Goal: Complete application form: Complete application form

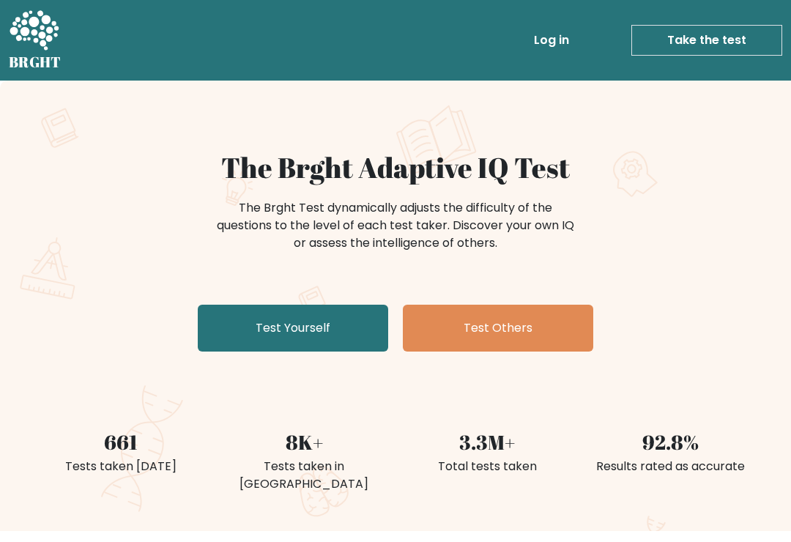
click at [339, 335] on link "Test Yourself" at bounding box center [293, 328] width 190 height 47
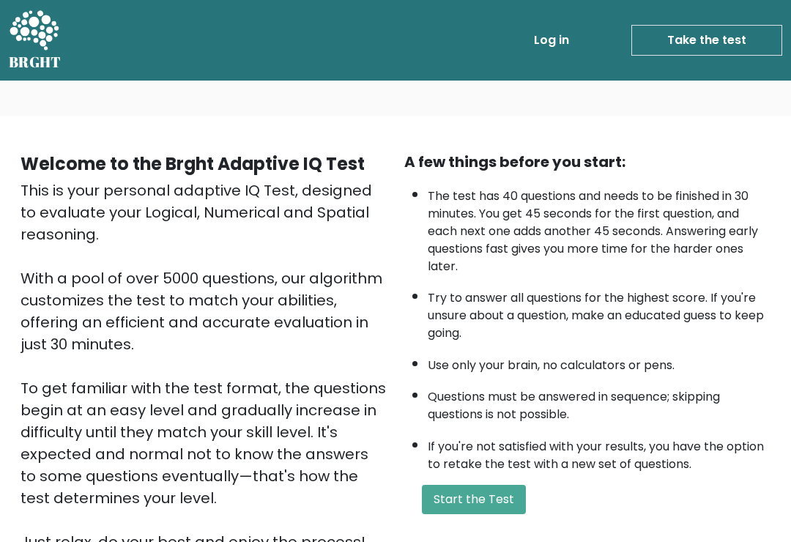
click at [499, 514] on button "Start the Test" at bounding box center [474, 499] width 104 height 29
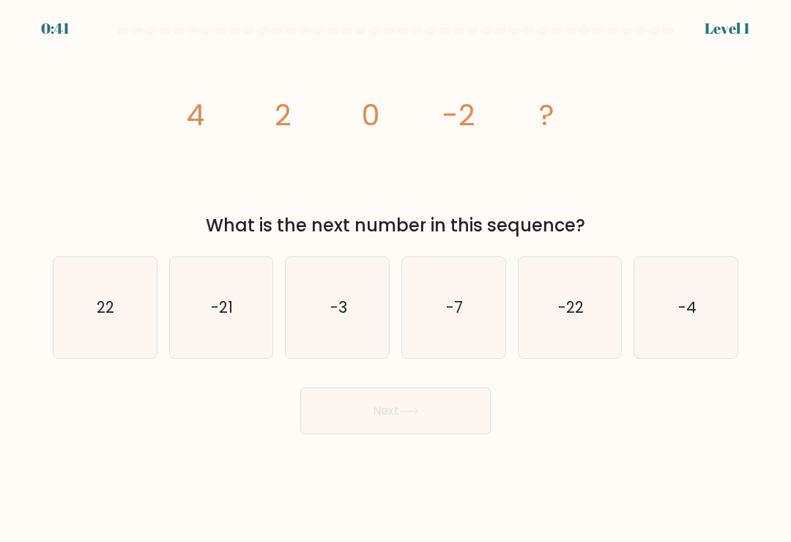
click at [701, 330] on icon "-4" at bounding box center [686, 307] width 101 height 101
click at [396, 278] on input "f. -4" at bounding box center [395, 274] width 1 height 7
radio input "true"
click at [458, 415] on button "Next" at bounding box center [395, 410] width 190 height 47
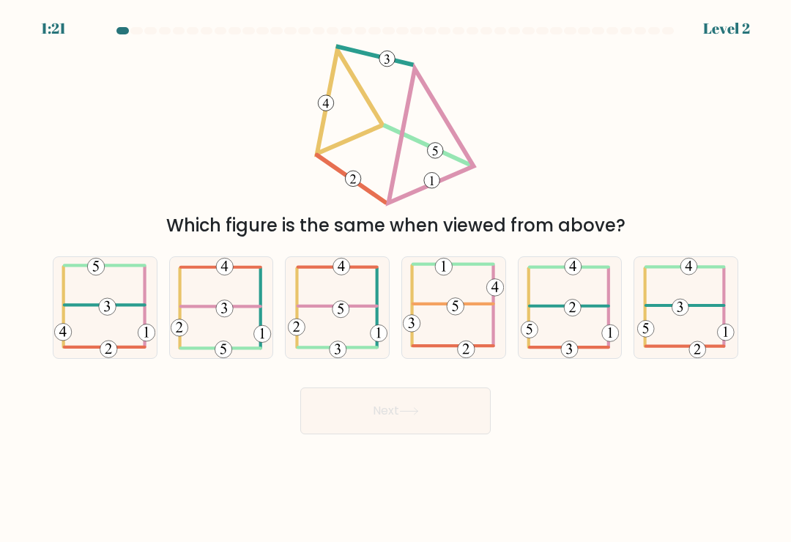
click at [132, 344] on icon at bounding box center [104, 307] width 101 height 101
click at [395, 278] on input "a." at bounding box center [395, 274] width 1 height 7
radio input "true"
click at [417, 423] on button "Next" at bounding box center [395, 410] width 190 height 47
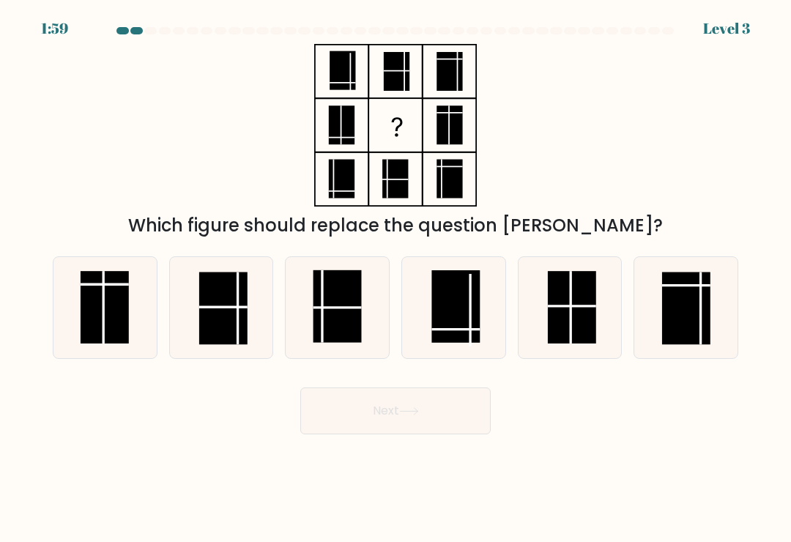
click at [562, 338] on rect at bounding box center [572, 307] width 48 height 72
click at [396, 278] on input "e." at bounding box center [395, 274] width 1 height 7
radio input "true"
click at [427, 414] on button "Next" at bounding box center [395, 410] width 190 height 47
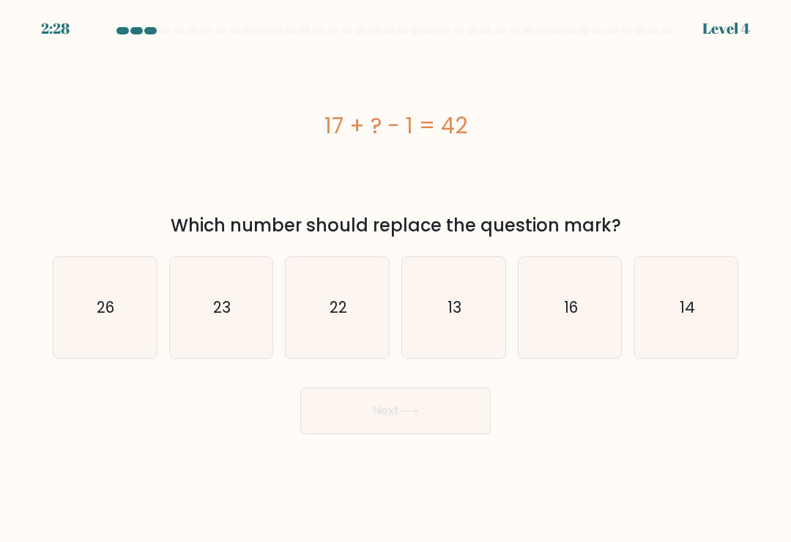
click at [220, 318] on text "23" at bounding box center [222, 307] width 18 height 21
click at [395, 278] on input "b. 23" at bounding box center [395, 274] width 1 height 7
radio input "true"
click at [129, 309] on icon "26" at bounding box center [104, 307] width 101 height 101
click at [395, 278] on input "a. 26" at bounding box center [395, 274] width 1 height 7
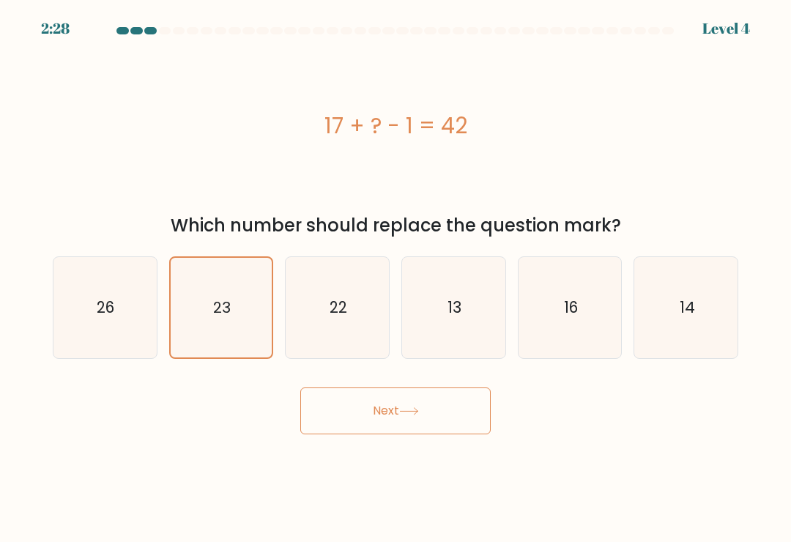
radio input "true"
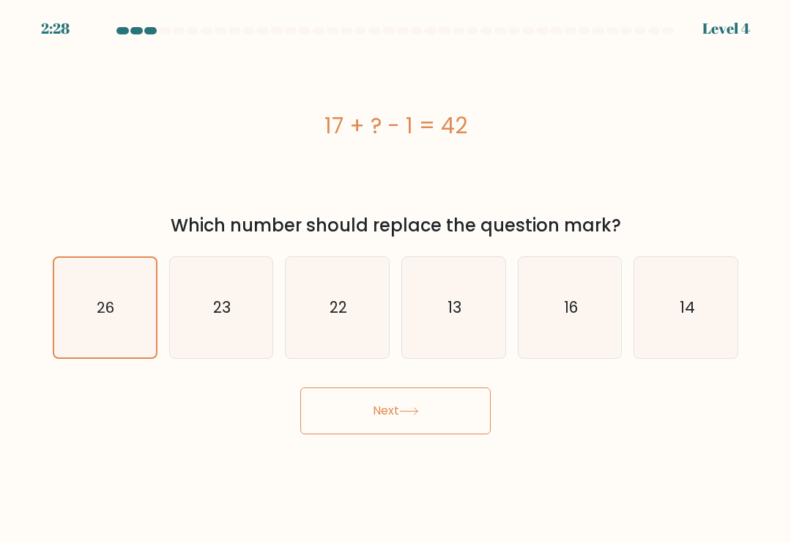
click at [425, 418] on button "Next" at bounding box center [395, 410] width 190 height 47
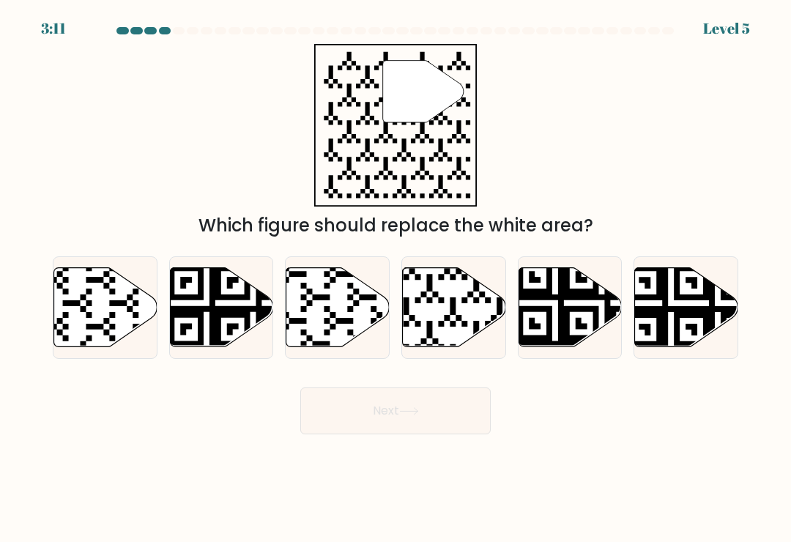
click at [465, 340] on icon at bounding box center [454, 307] width 103 height 79
click at [396, 278] on input "d." at bounding box center [395, 274] width 1 height 7
radio input "true"
click at [451, 428] on button "Next" at bounding box center [395, 410] width 190 height 47
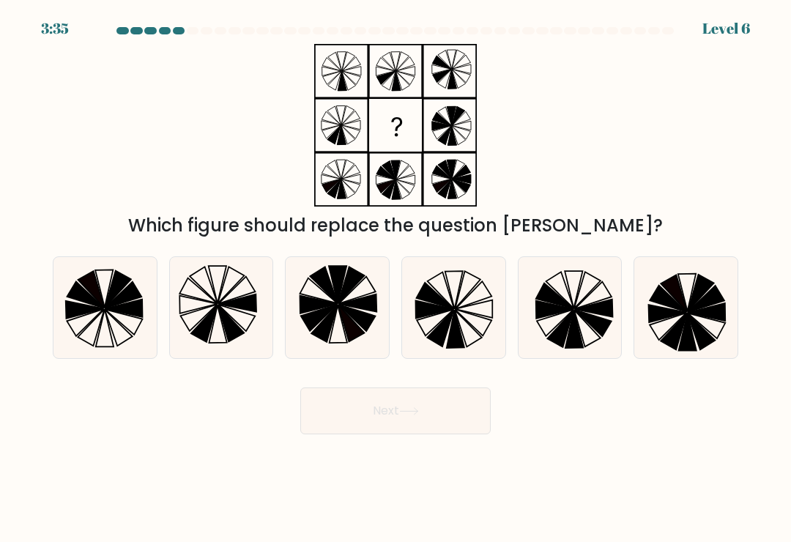
click at [584, 340] on icon at bounding box center [569, 307] width 101 height 101
click at [396, 278] on input "e." at bounding box center [395, 274] width 1 height 7
radio input "true"
click at [477, 324] on icon at bounding box center [453, 307] width 101 height 101
click at [396, 278] on input "d." at bounding box center [395, 274] width 1 height 7
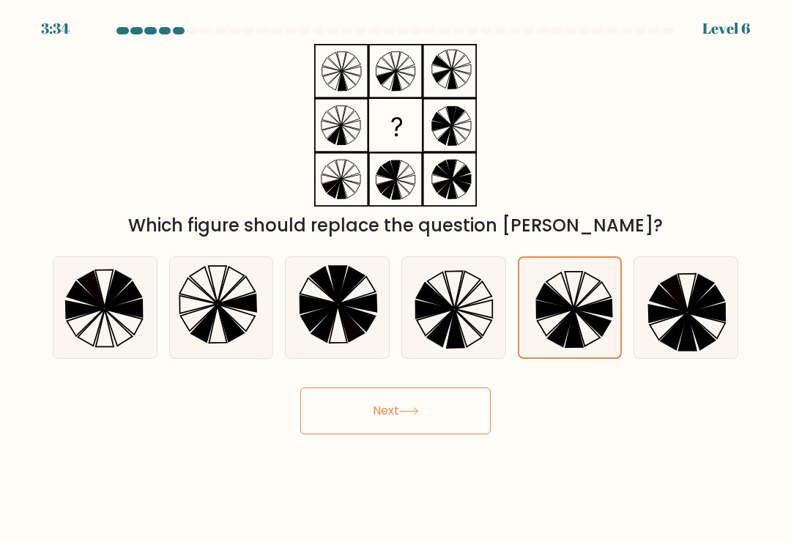
radio input "true"
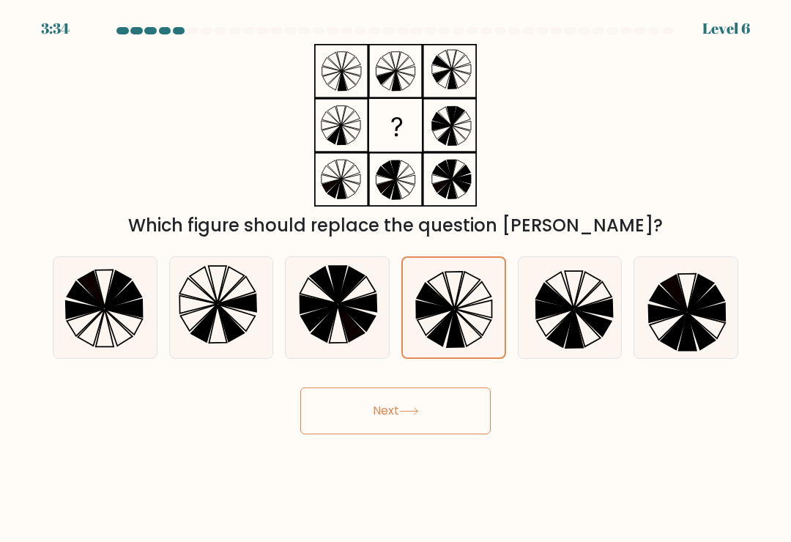
click at [447, 417] on button "Next" at bounding box center [395, 410] width 190 height 47
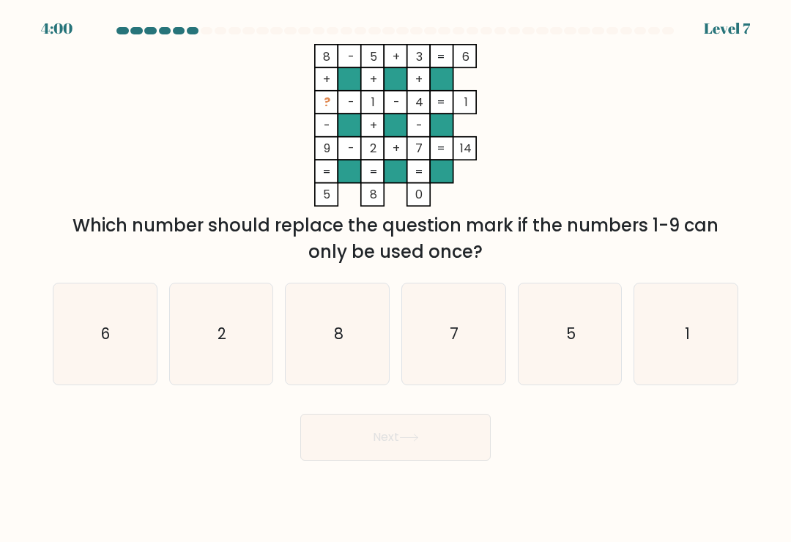
click at [127, 338] on icon "6" at bounding box center [104, 333] width 101 height 101
click at [395, 278] on input "a. 6" at bounding box center [395, 274] width 1 height 7
radio input "true"
click at [409, 439] on button "Next" at bounding box center [395, 437] width 190 height 47
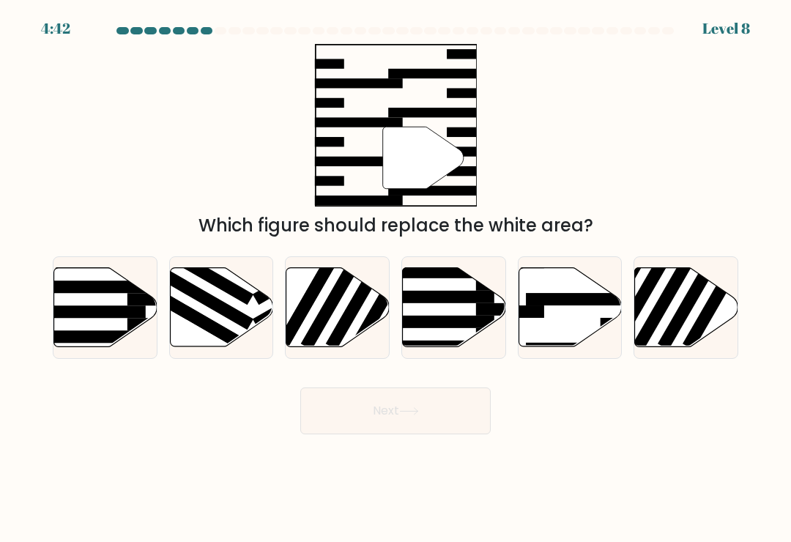
click at [127, 318] on rect at bounding box center [90, 311] width 112 height 12
click at [395, 278] on input "a." at bounding box center [395, 274] width 1 height 7
radio input "true"
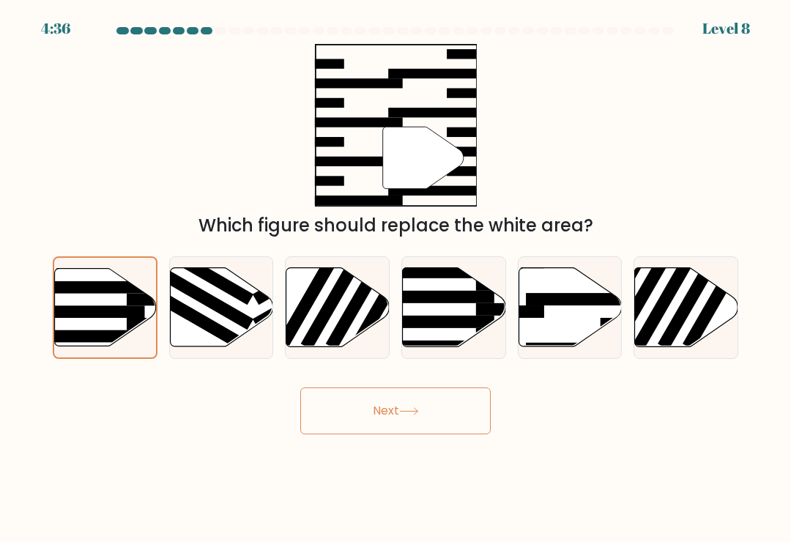
click at [597, 332] on icon at bounding box center [569, 307] width 103 height 79
click at [396, 278] on input "e." at bounding box center [395, 274] width 1 height 7
radio input "true"
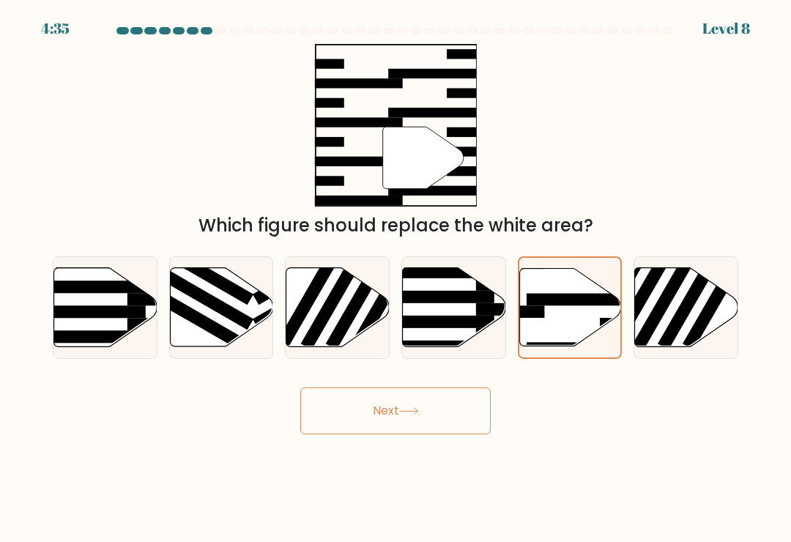
click at [432, 422] on button "Next" at bounding box center [395, 410] width 190 height 47
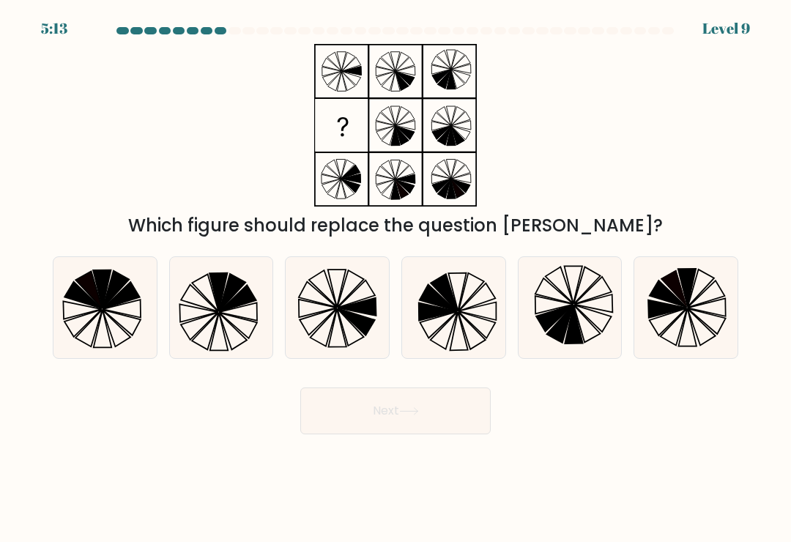
click at [567, 343] on icon at bounding box center [574, 324] width 18 height 38
click at [396, 278] on input "e." at bounding box center [395, 274] width 1 height 7
radio input "true"
click at [451, 422] on button "Next" at bounding box center [395, 410] width 190 height 47
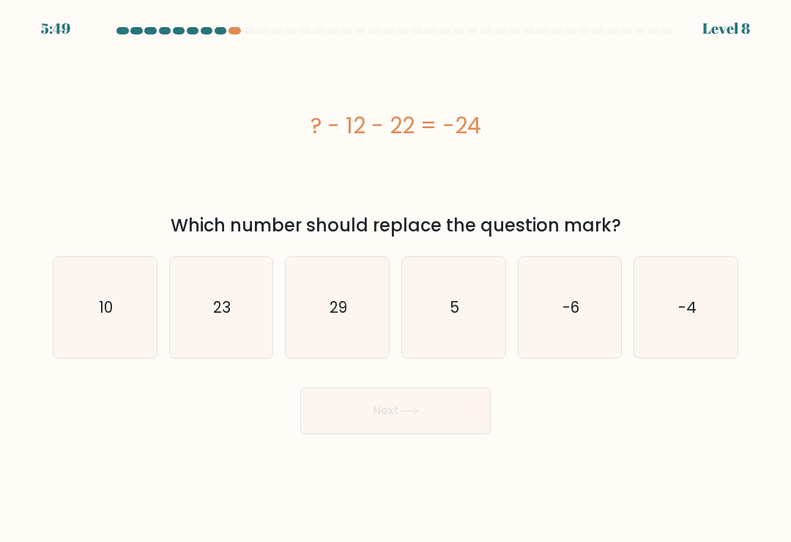
click at [690, 295] on icon "-4" at bounding box center [686, 307] width 101 height 101
click at [396, 278] on input "f. -4" at bounding box center [395, 274] width 1 height 7
radio input "true"
click at [553, 339] on icon "-6" at bounding box center [569, 307] width 101 height 101
click at [396, 278] on input "e. -6" at bounding box center [395, 274] width 1 height 7
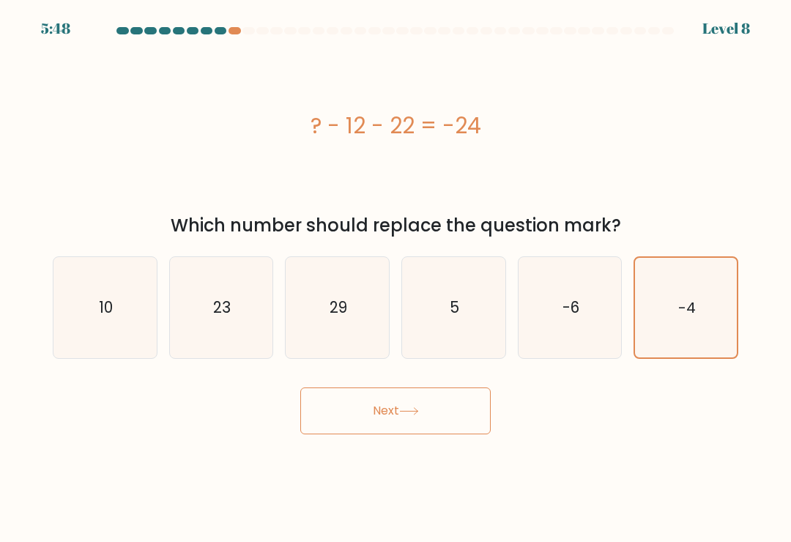
radio input "true"
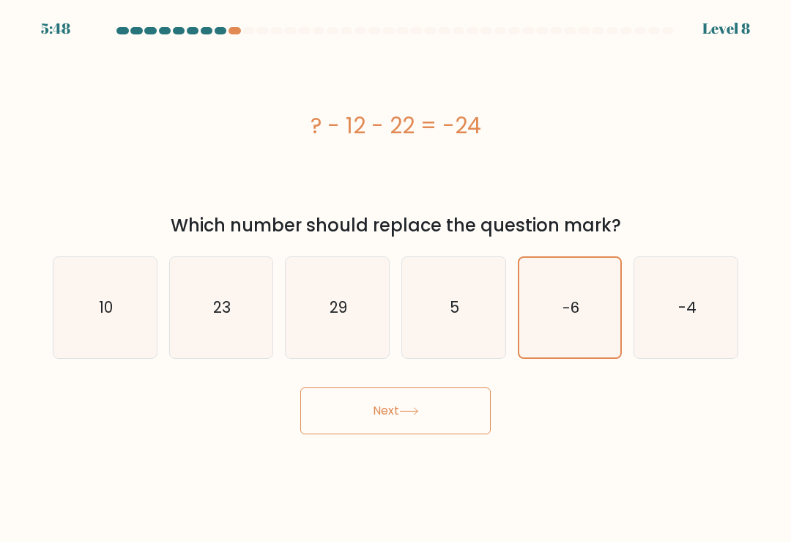
click at [452, 413] on button "Next" at bounding box center [395, 410] width 190 height 47
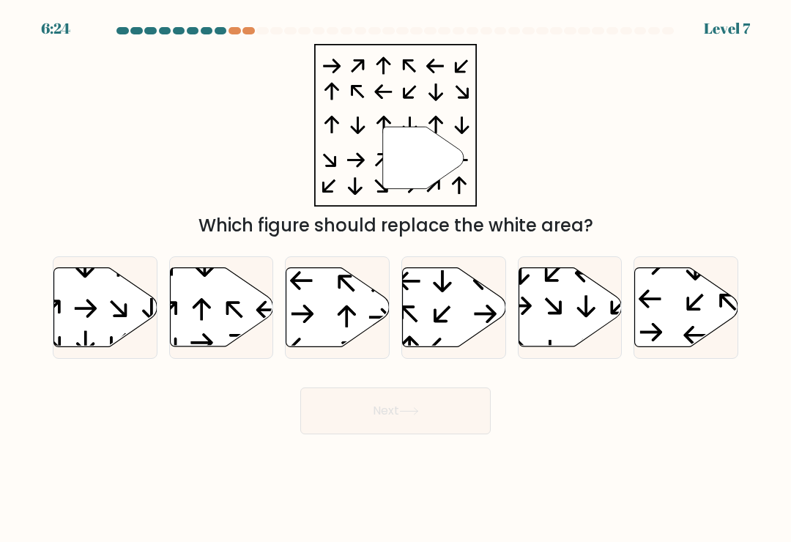
click at [253, 328] on icon at bounding box center [221, 307] width 103 height 79
click at [395, 278] on input "b." at bounding box center [395, 274] width 1 height 7
radio input "true"
click at [425, 418] on button "Next" at bounding box center [395, 410] width 190 height 47
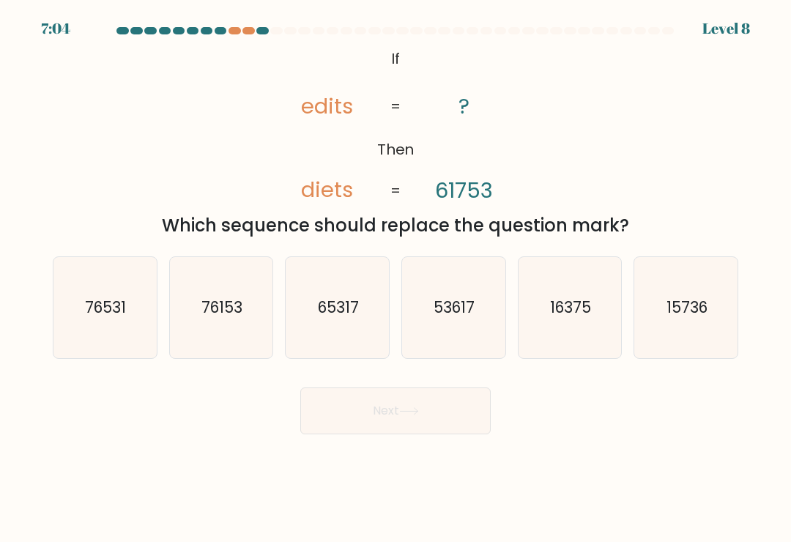
click at [247, 331] on icon "76153" at bounding box center [221, 307] width 101 height 101
click at [395, 278] on input "b. 76153" at bounding box center [395, 274] width 1 height 7
radio input "true"
click at [439, 425] on button "Next" at bounding box center [395, 410] width 190 height 47
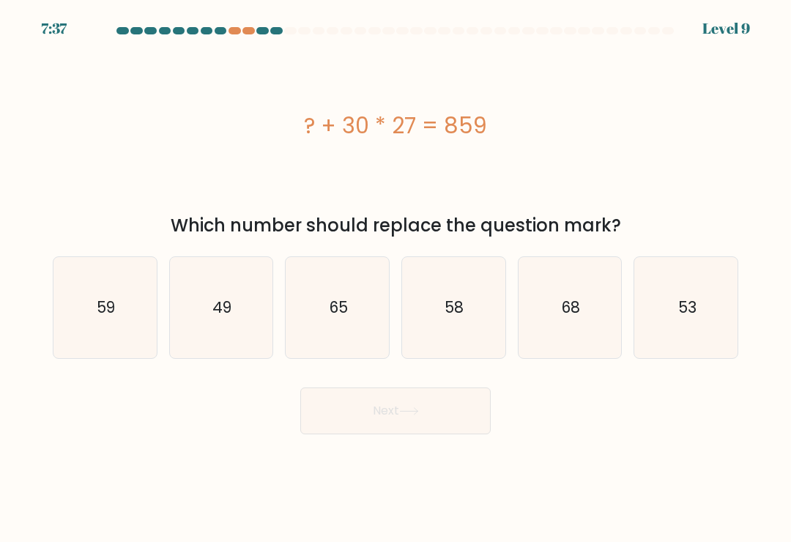
click at [352, 306] on icon "65" at bounding box center [337, 307] width 101 height 101
click at [395, 278] on input "c. 65" at bounding box center [395, 274] width 1 height 7
radio input "true"
click at [458, 406] on button "Next" at bounding box center [395, 410] width 190 height 47
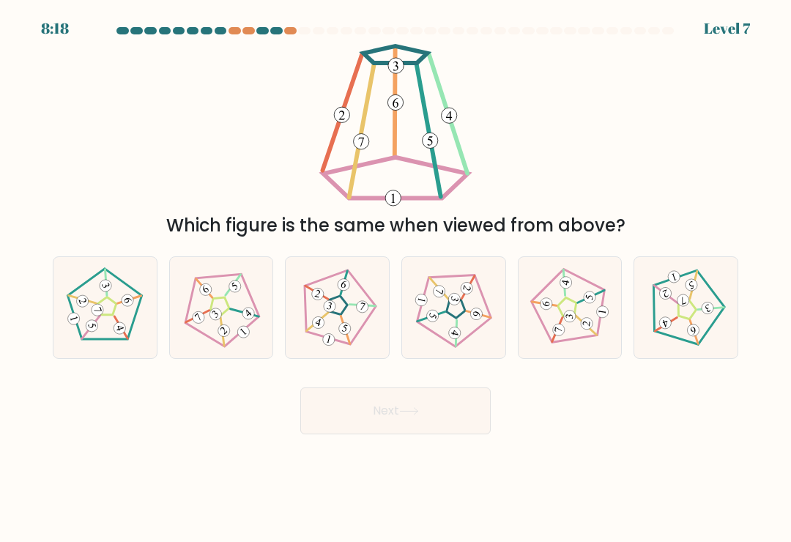
click at [465, 329] on icon at bounding box center [453, 307] width 81 height 81
click at [396, 278] on input "d." at bounding box center [395, 274] width 1 height 7
radio input "true"
click at [458, 414] on button "Next" at bounding box center [395, 410] width 190 height 47
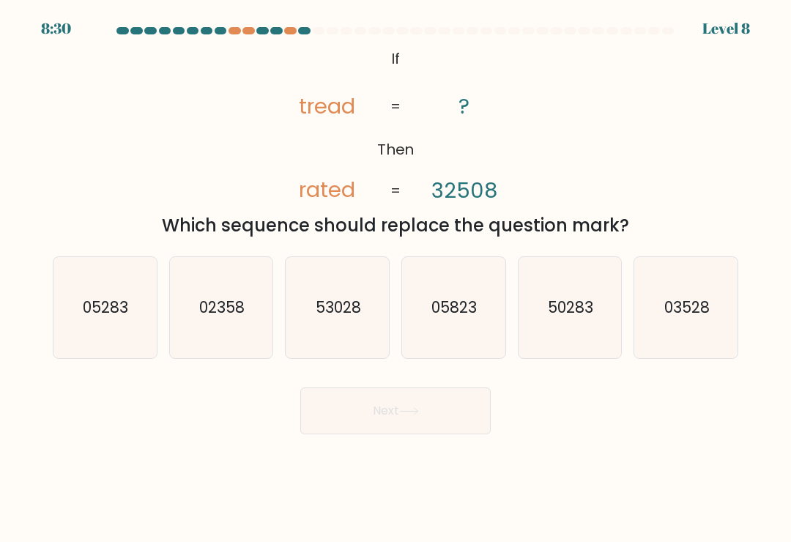
click at [358, 347] on icon "53028" at bounding box center [337, 307] width 101 height 101
click at [395, 278] on input "c. 53028" at bounding box center [395, 274] width 1 height 7
radio input "true"
click at [409, 415] on icon at bounding box center [409, 411] width 20 height 8
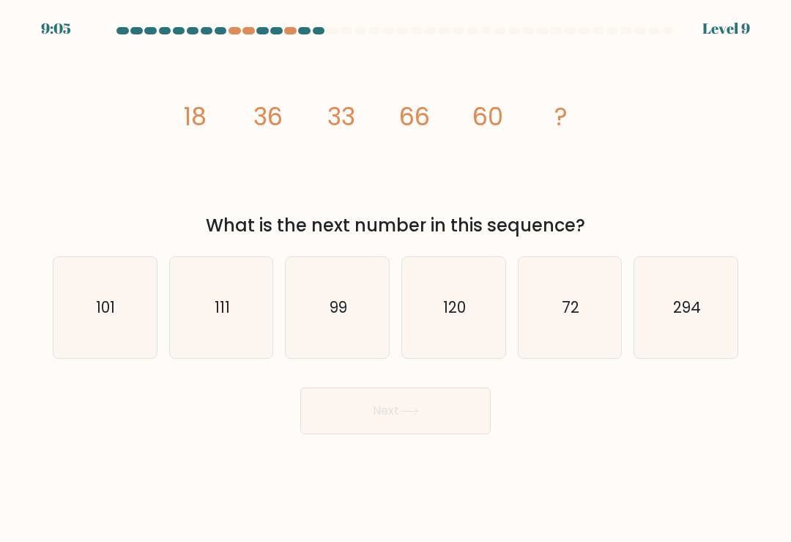
click at [362, 314] on icon "99" at bounding box center [337, 307] width 101 height 101
click at [395, 278] on input "c. 99" at bounding box center [395, 274] width 1 height 7
radio input "true"
click at [460, 423] on button "Next" at bounding box center [395, 410] width 190 height 47
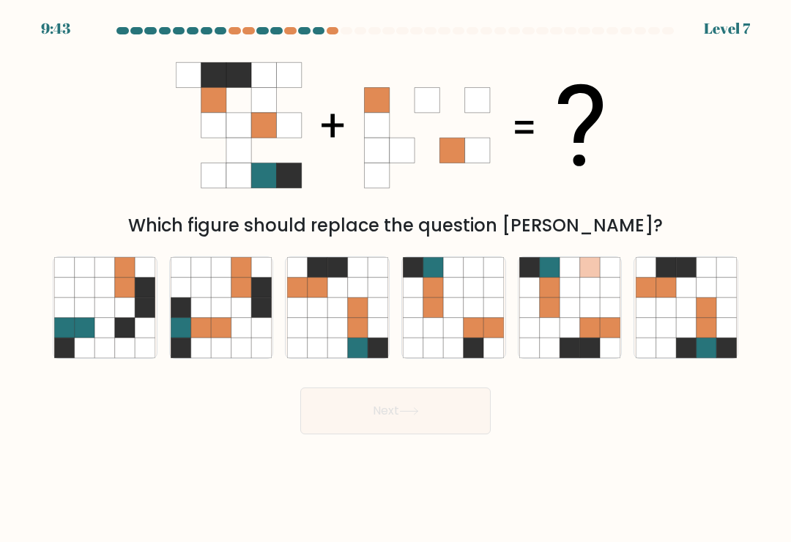
click at [362, 333] on icon at bounding box center [357, 328] width 20 height 20
click at [395, 278] on input "c." at bounding box center [395, 274] width 1 height 7
radio input "true"
click at [448, 411] on button "Next" at bounding box center [395, 410] width 190 height 47
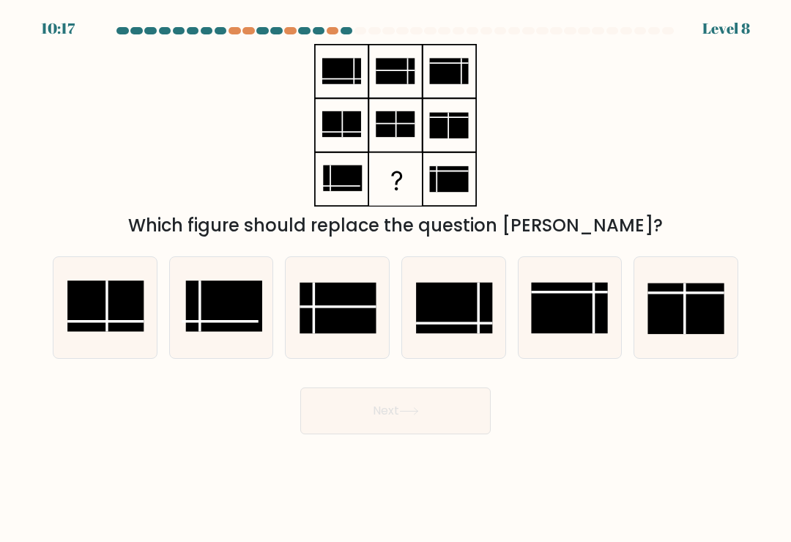
click at [354, 333] on rect at bounding box center [337, 308] width 76 height 51
click at [395, 278] on input "c." at bounding box center [395, 274] width 1 height 7
radio input "true"
click at [414, 415] on icon at bounding box center [409, 411] width 20 height 8
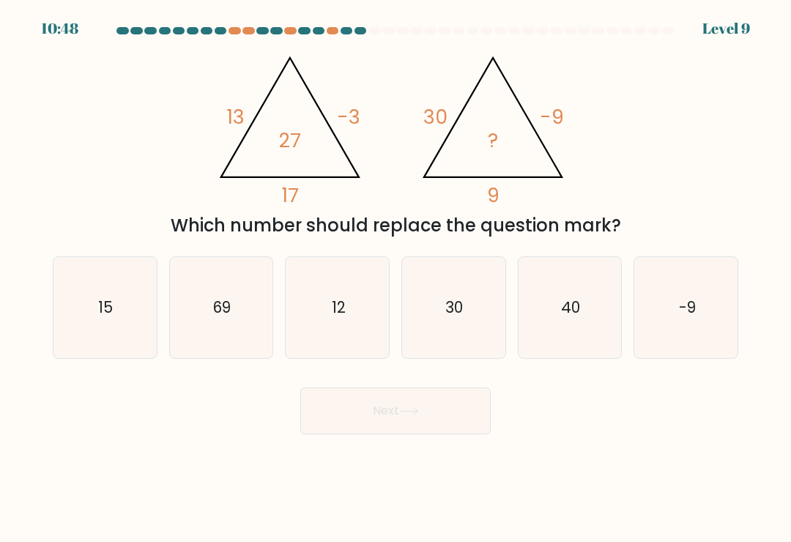
click at [455, 327] on icon "30" at bounding box center [453, 307] width 101 height 101
click at [396, 278] on input "d. 30" at bounding box center [395, 274] width 1 height 7
radio input "true"
click at [437, 419] on button "Next" at bounding box center [395, 410] width 190 height 47
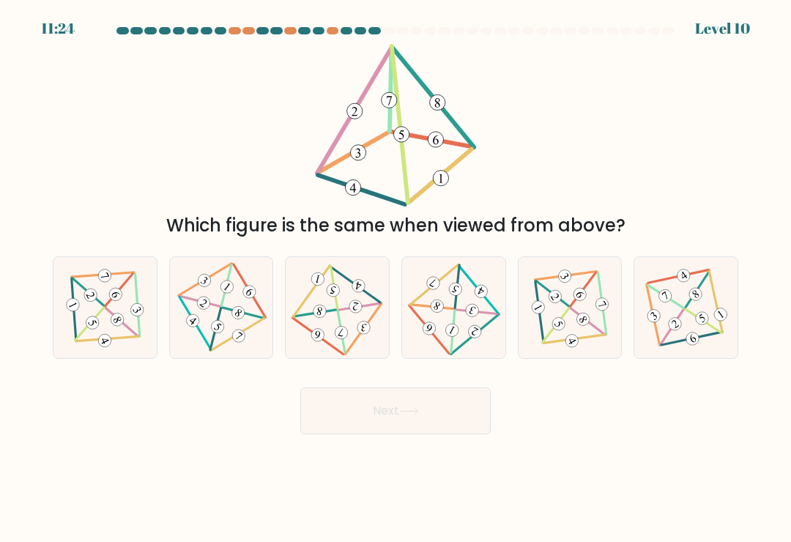
click at [337, 337] on 344 at bounding box center [341, 332] width 15 height 15
click at [395, 278] on input "c." at bounding box center [395, 274] width 1 height 7
radio input "true"
click at [411, 414] on icon at bounding box center [409, 411] width 20 height 8
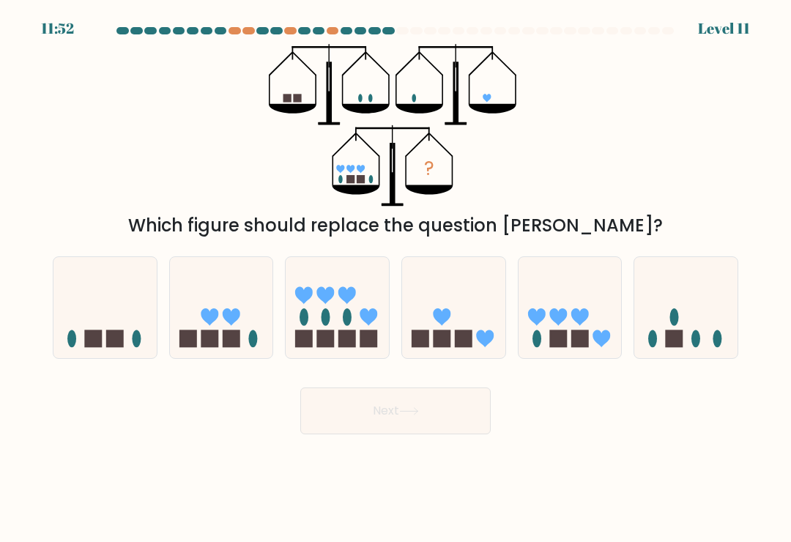
click at [452, 351] on icon at bounding box center [453, 308] width 103 height 86
click at [396, 278] on input "d." at bounding box center [395, 274] width 1 height 7
radio input "true"
click at [461, 410] on button "Next" at bounding box center [395, 410] width 190 height 47
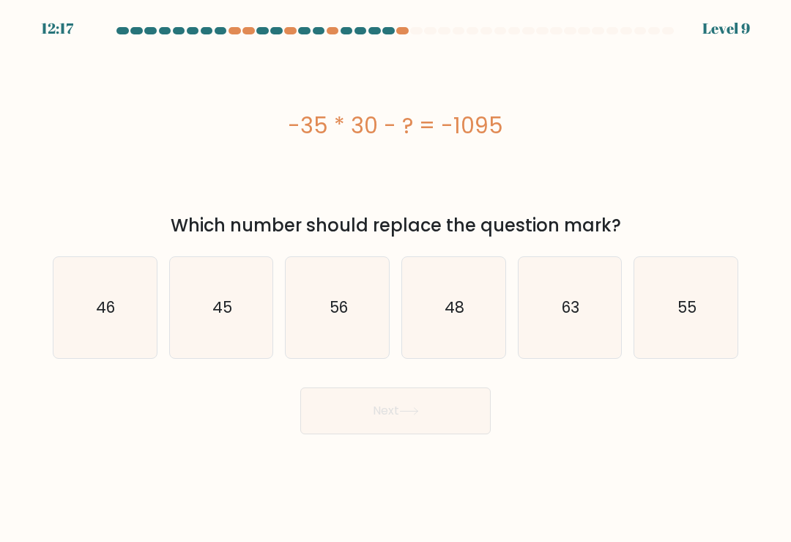
click at [603, 324] on icon "63" at bounding box center [569, 307] width 101 height 101
click at [396, 278] on input "e. 63" at bounding box center [395, 274] width 1 height 7
radio input "true"
click at [439, 412] on button "Next" at bounding box center [395, 410] width 190 height 47
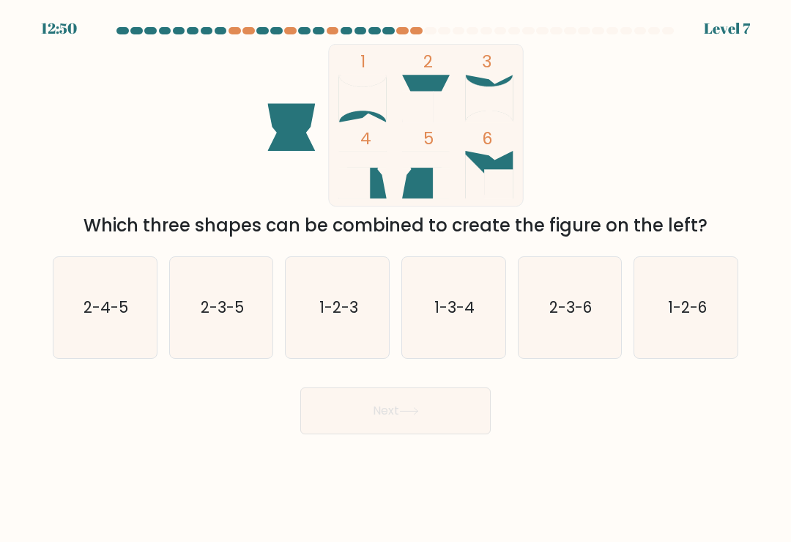
click at [130, 340] on icon "2-4-5" at bounding box center [104, 307] width 101 height 101
click at [395, 278] on input "a. 2-4-5" at bounding box center [395, 274] width 1 height 7
radio input "true"
click at [436, 414] on button "Next" at bounding box center [395, 410] width 190 height 47
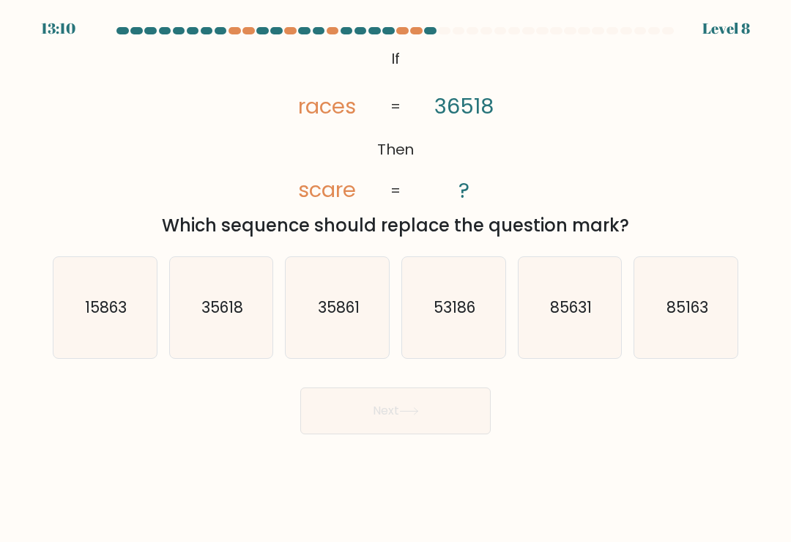
click at [587, 335] on icon "85631" at bounding box center [569, 307] width 101 height 101
click at [396, 278] on input "e. 85631" at bounding box center [395, 274] width 1 height 7
radio input "true"
click at [443, 422] on button "Next" at bounding box center [395, 410] width 190 height 47
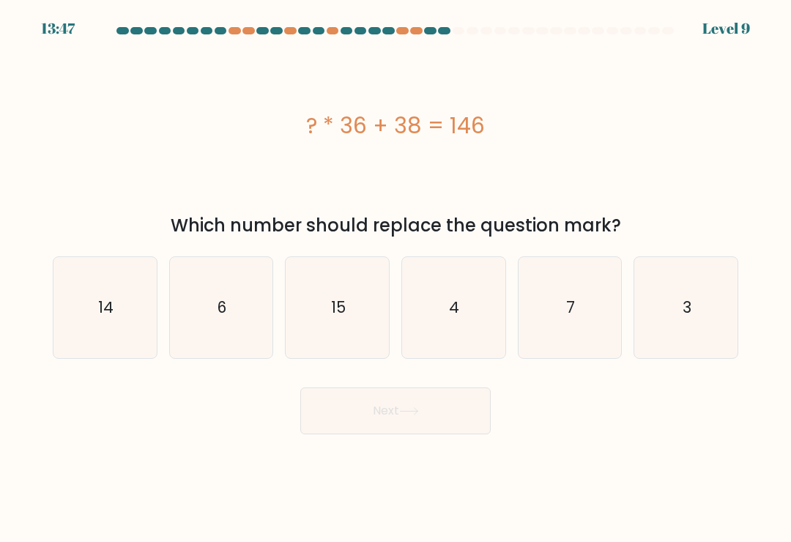
click at [122, 288] on icon "14" at bounding box center [104, 307] width 101 height 101
click at [395, 278] on input "a. 14" at bounding box center [395, 274] width 1 height 7
radio input "true"
click at [421, 434] on button "Next" at bounding box center [395, 410] width 190 height 47
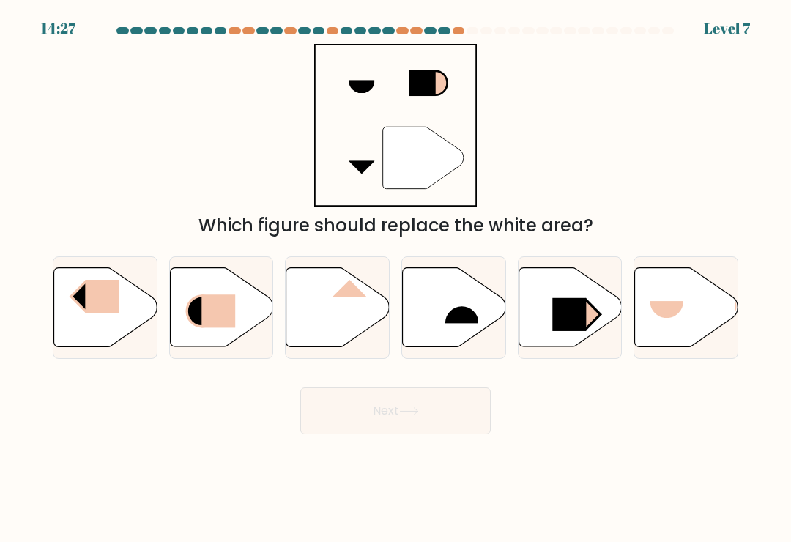
click at [668, 316] on rect at bounding box center [666, 318] width 33 height 34
click at [396, 278] on input "f." at bounding box center [395, 274] width 1 height 7
radio input "true"
click at [458, 324] on rect at bounding box center [461, 306] width 33 height 34
click at [396, 278] on input "d." at bounding box center [395, 274] width 1 height 7
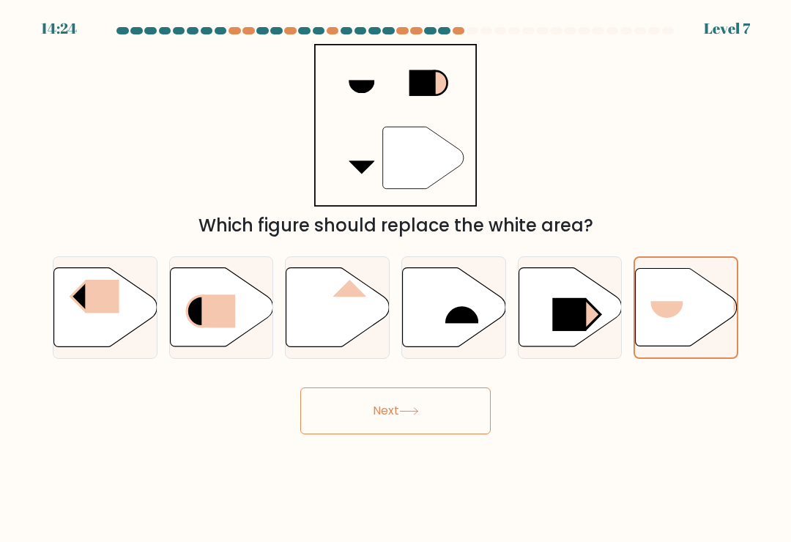
radio input "true"
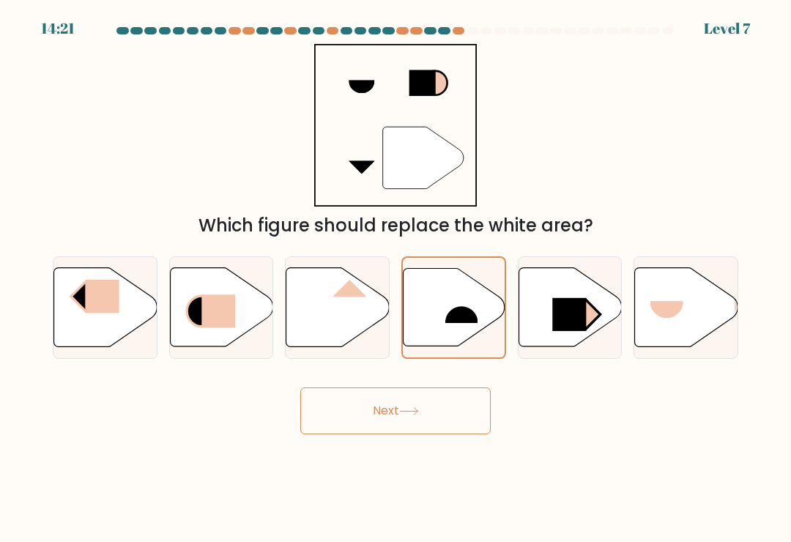
click at [586, 319] on rect at bounding box center [569, 314] width 34 height 33
click at [396, 278] on input "e." at bounding box center [395, 274] width 1 height 7
radio input "true"
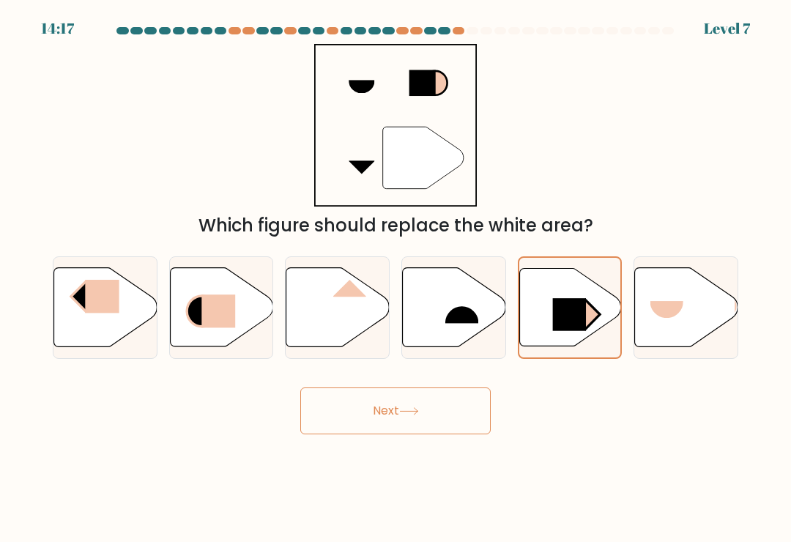
click at [359, 328] on icon at bounding box center [337, 307] width 103 height 79
click at [395, 278] on input "c." at bounding box center [395, 274] width 1 height 7
radio input "true"
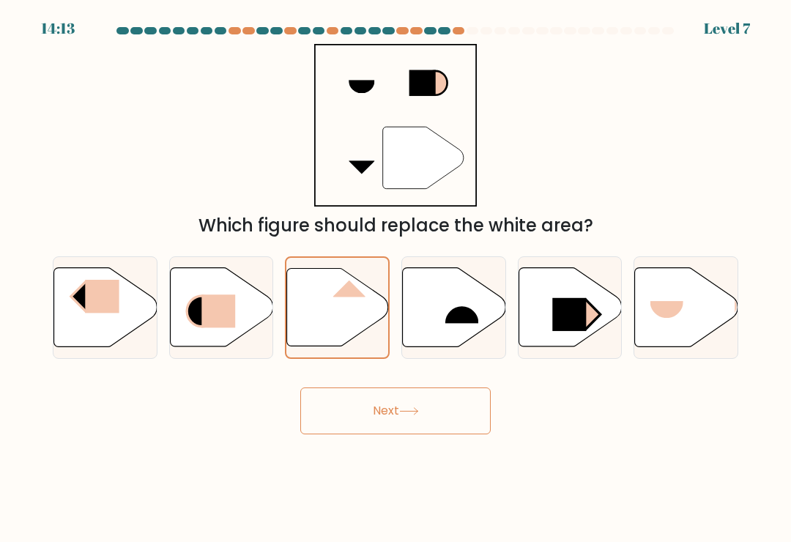
click at [587, 323] on rect at bounding box center [585, 313] width 29 height 29
click at [396, 278] on input "e." at bounding box center [395, 274] width 1 height 7
radio input "true"
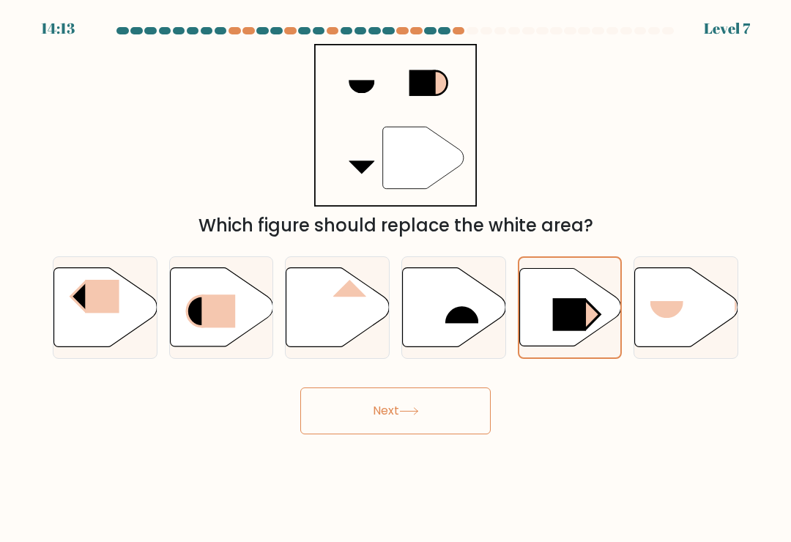
click at [444, 411] on button "Next" at bounding box center [395, 410] width 190 height 47
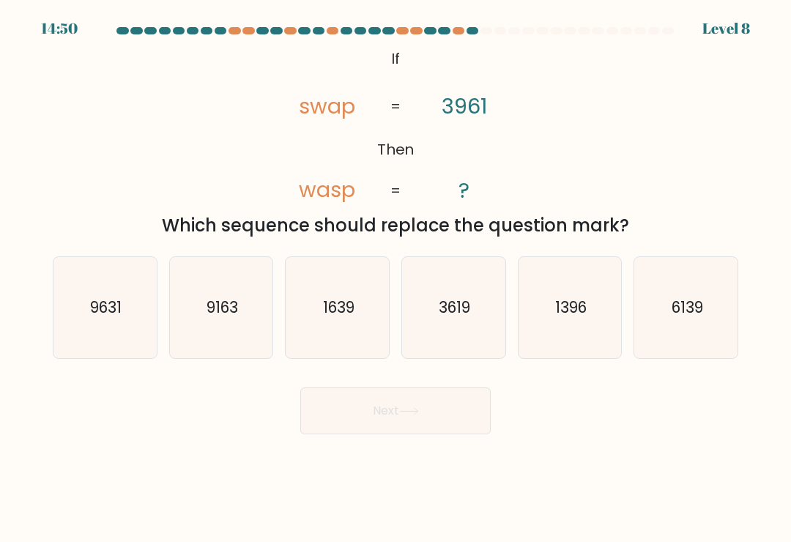
click at [248, 336] on icon "9163" at bounding box center [221, 307] width 101 height 101
click at [395, 278] on input "b. 9163" at bounding box center [395, 274] width 1 height 7
radio input "true"
click at [107, 336] on icon "9631" at bounding box center [104, 307] width 101 height 101
click at [395, 278] on input "a. 9631" at bounding box center [395, 274] width 1 height 7
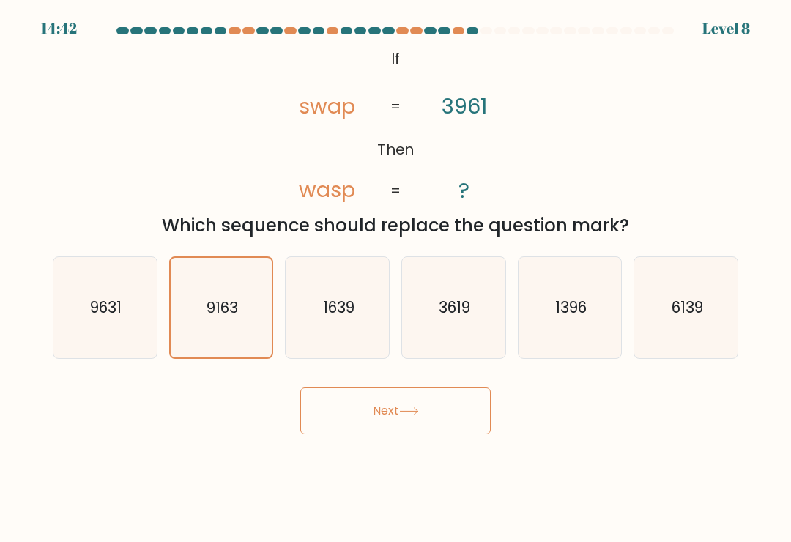
radio input "true"
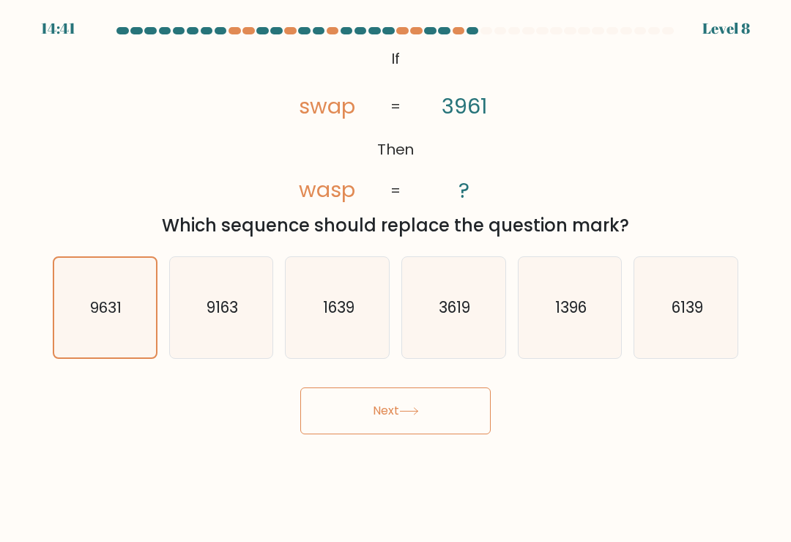
click at [439, 402] on button "Next" at bounding box center [395, 410] width 190 height 47
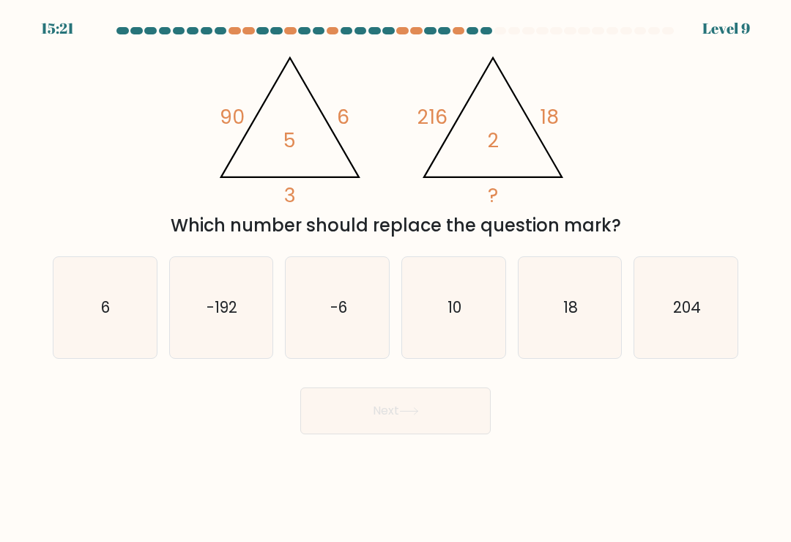
click at [236, 308] on text "-192" at bounding box center [221, 307] width 31 height 21
click at [395, 278] on input "b. -192" at bounding box center [395, 274] width 1 height 7
radio input "true"
click at [431, 417] on button "Next" at bounding box center [395, 410] width 190 height 47
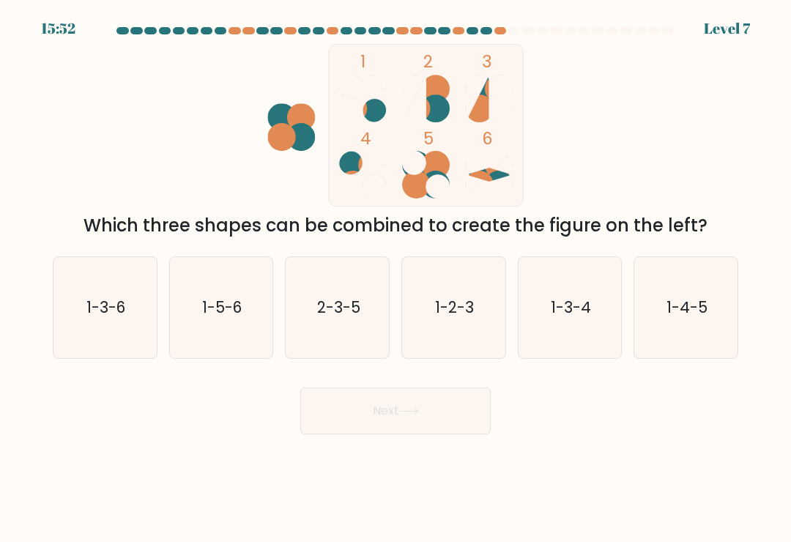
click at [371, 339] on icon "2-3-5" at bounding box center [337, 307] width 101 height 101
click at [395, 278] on input "c. 2-3-5" at bounding box center [395, 274] width 1 height 7
radio input "true"
click at [420, 411] on button "Next" at bounding box center [395, 410] width 190 height 47
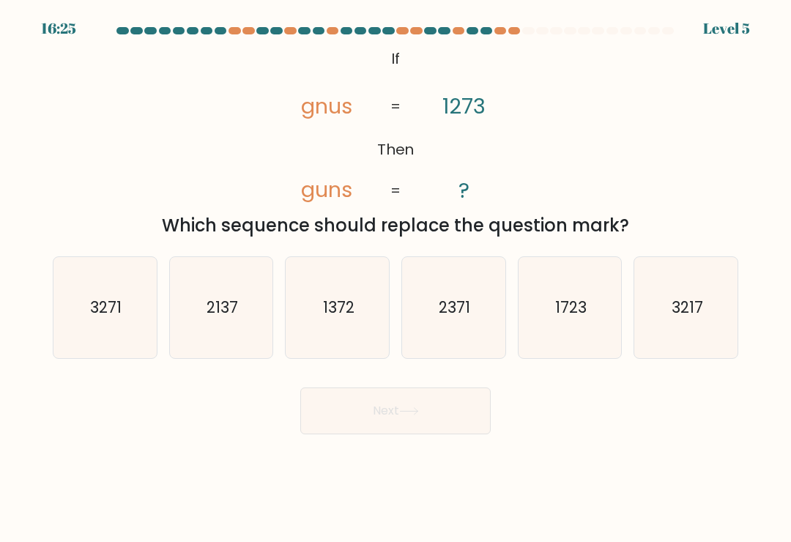
click at [584, 338] on icon "1723" at bounding box center [569, 307] width 101 height 101
click at [396, 278] on input "e. 1723" at bounding box center [395, 274] width 1 height 7
radio input "true"
click at [444, 413] on button "Next" at bounding box center [395, 410] width 190 height 47
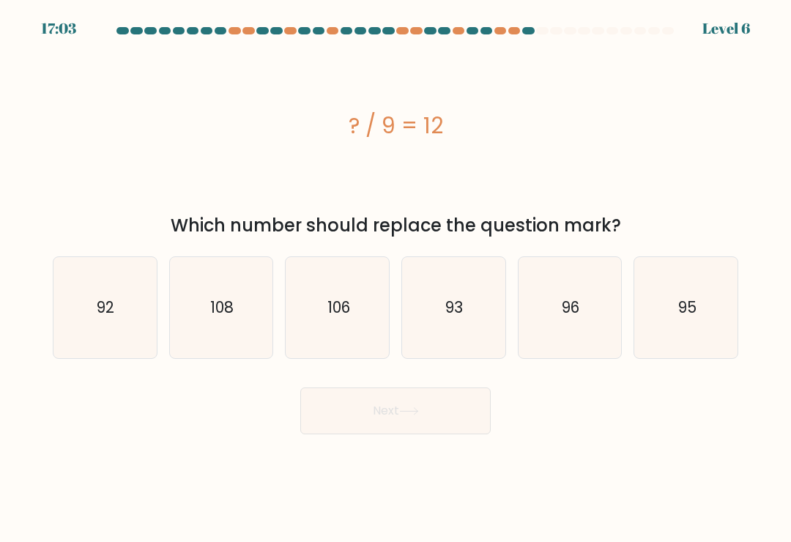
click at [480, 323] on icon "93" at bounding box center [453, 307] width 101 height 101
click at [396, 278] on input "d. 93" at bounding box center [395, 274] width 1 height 7
radio input "true"
click at [464, 414] on button "Next" at bounding box center [395, 410] width 190 height 47
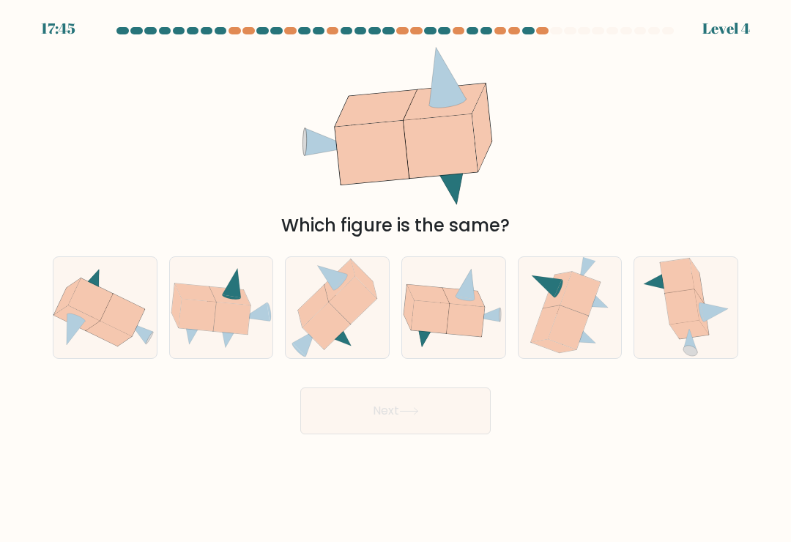
click at [704, 339] on icon at bounding box center [689, 330] width 39 height 18
click at [396, 278] on input "f." at bounding box center [395, 274] width 1 height 7
radio input "true"
click at [127, 325] on icon at bounding box center [122, 315] width 45 height 42
click at [395, 278] on input "a." at bounding box center [395, 274] width 1 height 7
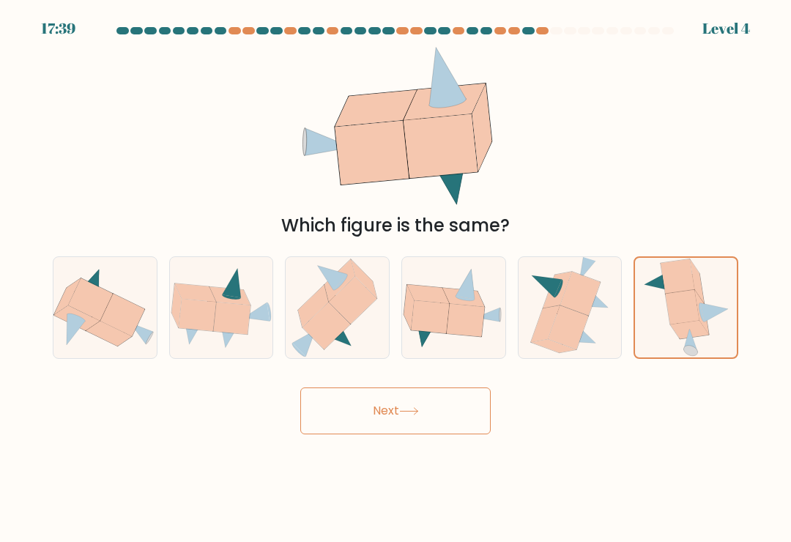
radio input "true"
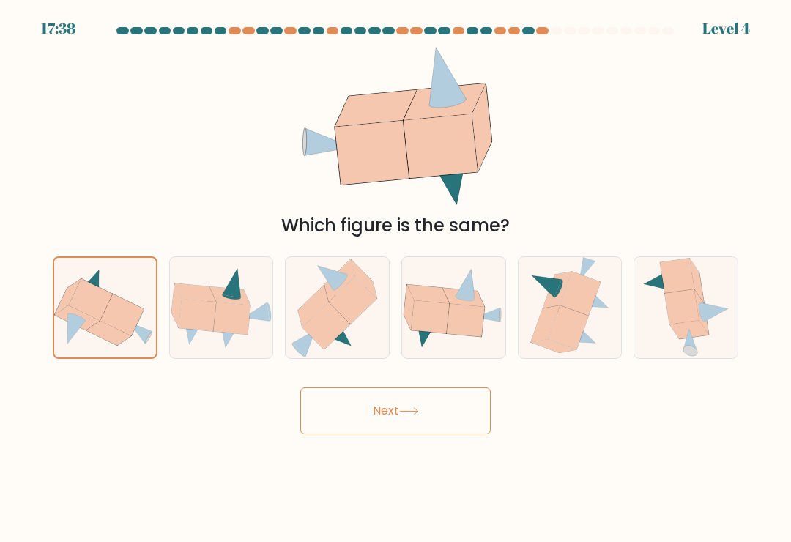
click at [412, 415] on icon at bounding box center [409, 411] width 20 height 8
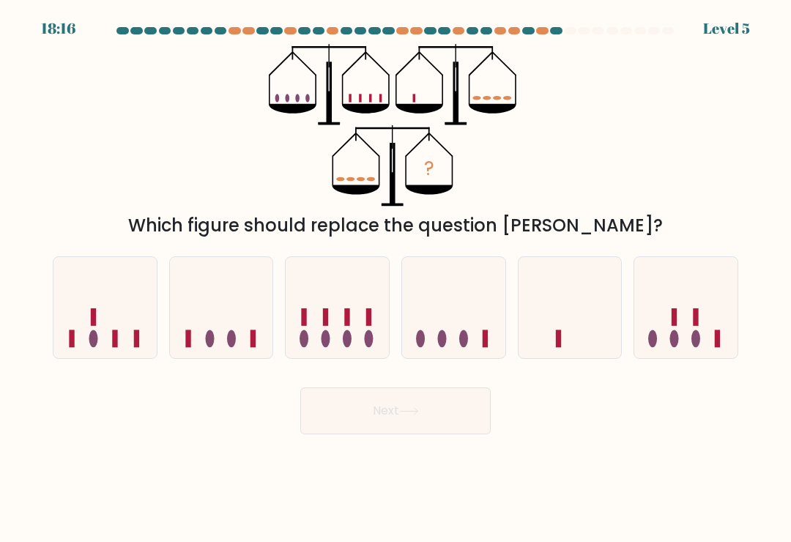
click at [349, 342] on ellipse at bounding box center [347, 339] width 9 height 18
click at [395, 278] on input "c." at bounding box center [395, 274] width 1 height 7
radio input "true"
click at [406, 414] on icon at bounding box center [409, 411] width 20 height 8
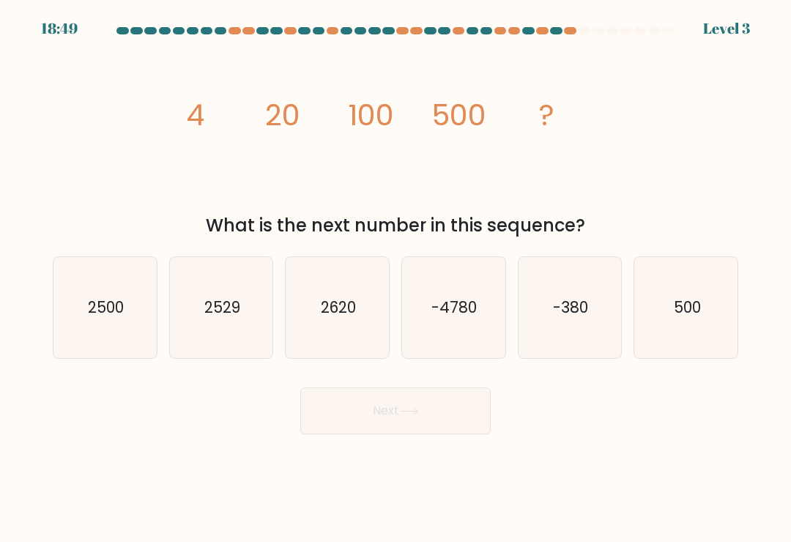
click at [346, 327] on icon "2620" at bounding box center [337, 307] width 101 height 101
click at [395, 278] on input "c. 2620" at bounding box center [395, 274] width 1 height 7
radio input "true"
click at [438, 415] on button "Next" at bounding box center [395, 410] width 190 height 47
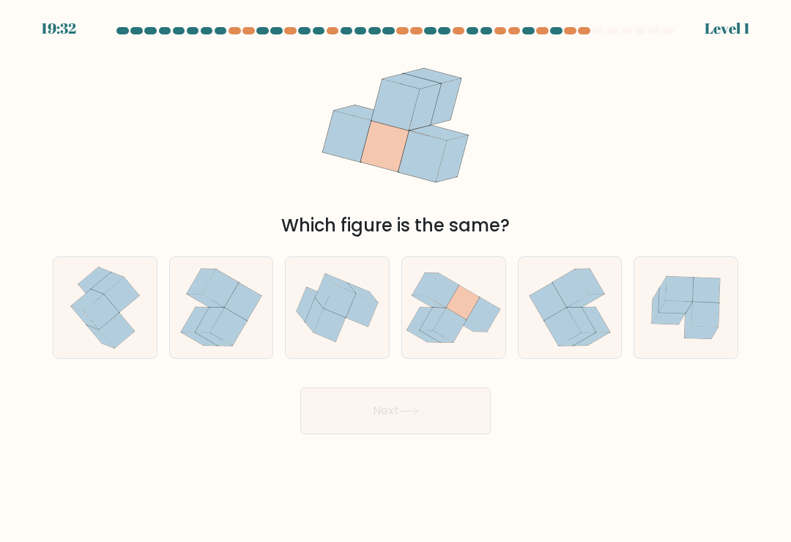
click at [459, 329] on icon at bounding box center [450, 325] width 34 height 34
click at [396, 278] on input "d." at bounding box center [395, 274] width 1 height 7
radio input "true"
click at [428, 408] on button "Next" at bounding box center [395, 410] width 190 height 47
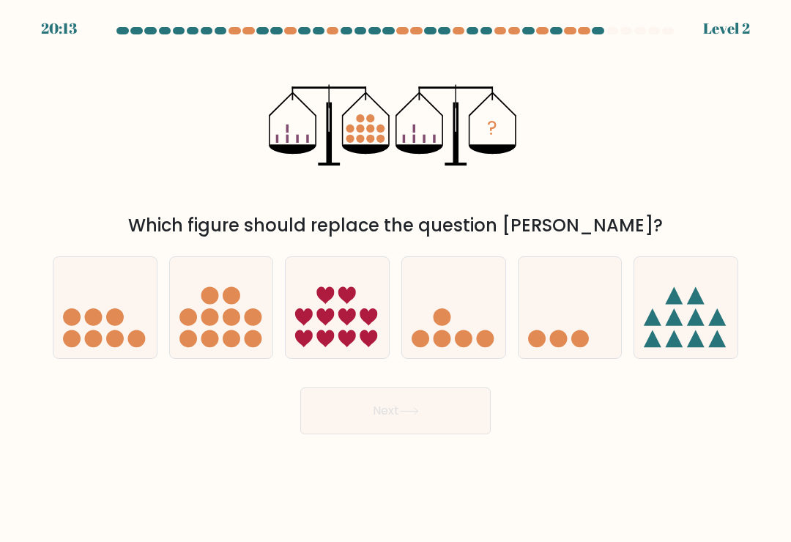
click at [241, 321] on icon at bounding box center [221, 308] width 103 height 86
click at [395, 278] on input "b." at bounding box center [395, 274] width 1 height 7
radio input "true"
click at [417, 413] on button "Next" at bounding box center [395, 410] width 190 height 47
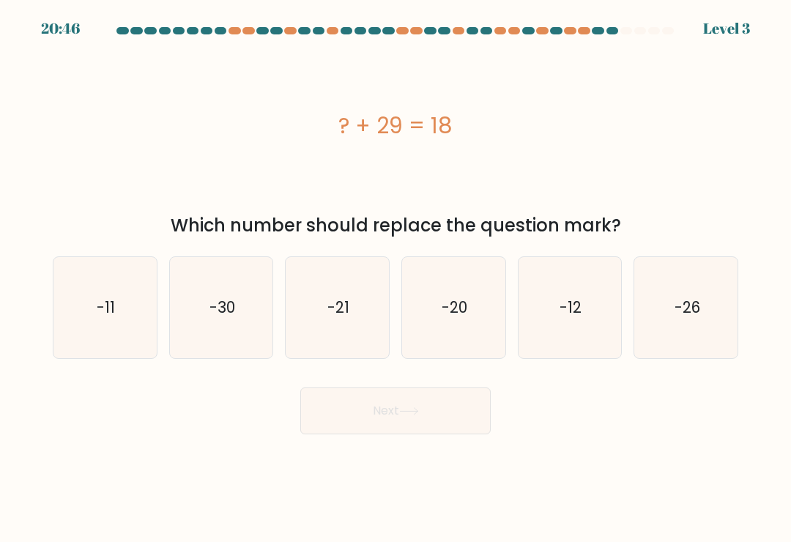
click at [108, 311] on text "-11" at bounding box center [106, 307] width 18 height 21
click at [395, 278] on input "a. -11" at bounding box center [395, 274] width 1 height 7
radio input "true"
click at [442, 416] on button "Next" at bounding box center [395, 410] width 190 height 47
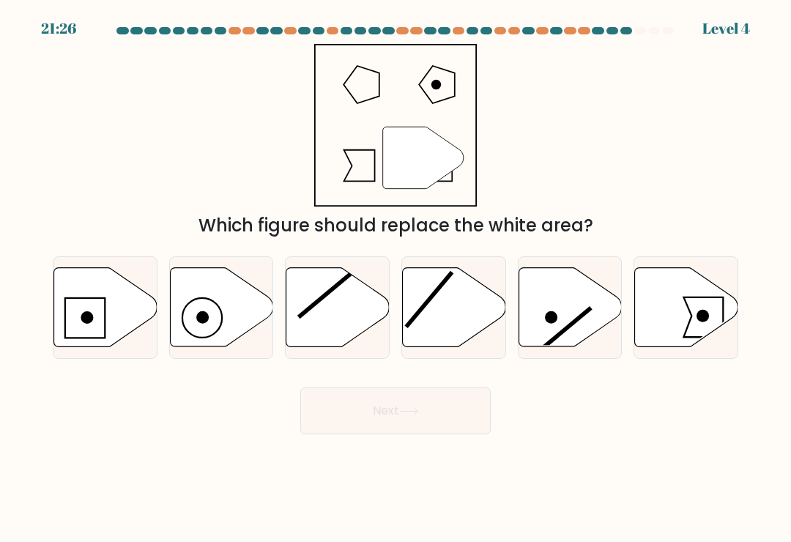
click at [684, 321] on icon at bounding box center [686, 307] width 103 height 79
click at [396, 278] on input "f." at bounding box center [395, 274] width 1 height 7
radio input "true"
click at [461, 409] on button "Next" at bounding box center [395, 410] width 190 height 47
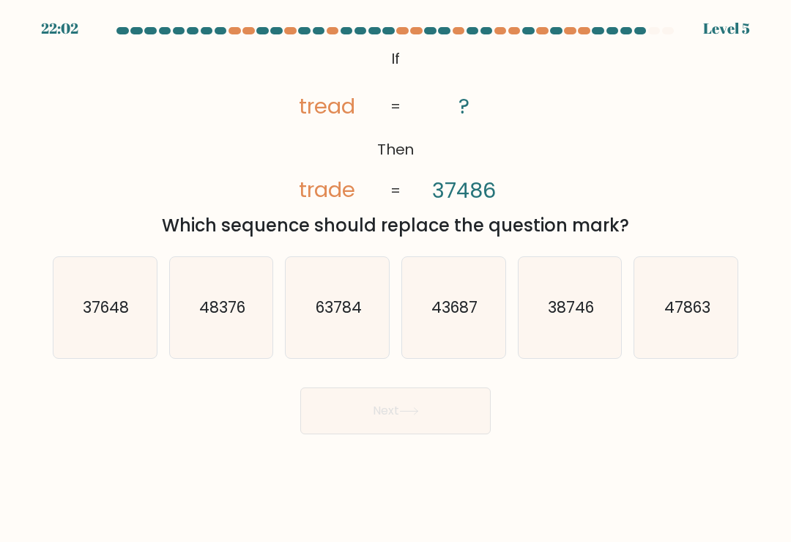
click at [122, 337] on icon "37648" at bounding box center [104, 307] width 101 height 101
click at [395, 278] on input "a. 37648" at bounding box center [395, 274] width 1 height 7
radio input "true"
click at [407, 413] on button "Next" at bounding box center [395, 410] width 190 height 47
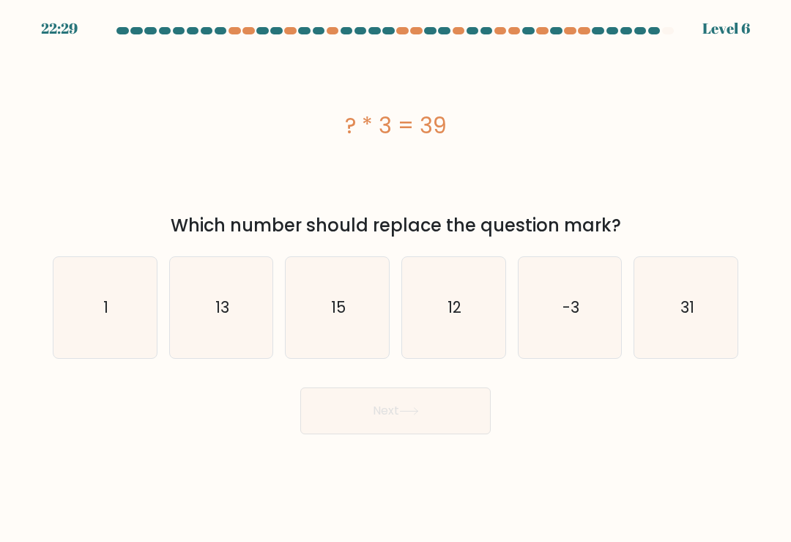
click at [703, 297] on icon "31" at bounding box center [686, 307] width 101 height 101
click at [396, 278] on input "f. 31" at bounding box center [395, 274] width 1 height 7
radio input "true"
click at [465, 396] on button "Next" at bounding box center [395, 410] width 190 height 47
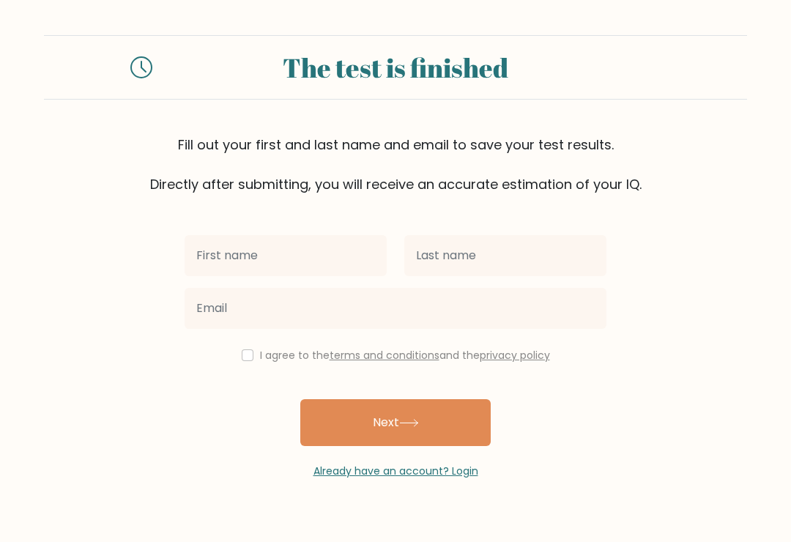
click at [331, 262] on input "text" at bounding box center [286, 255] width 202 height 41
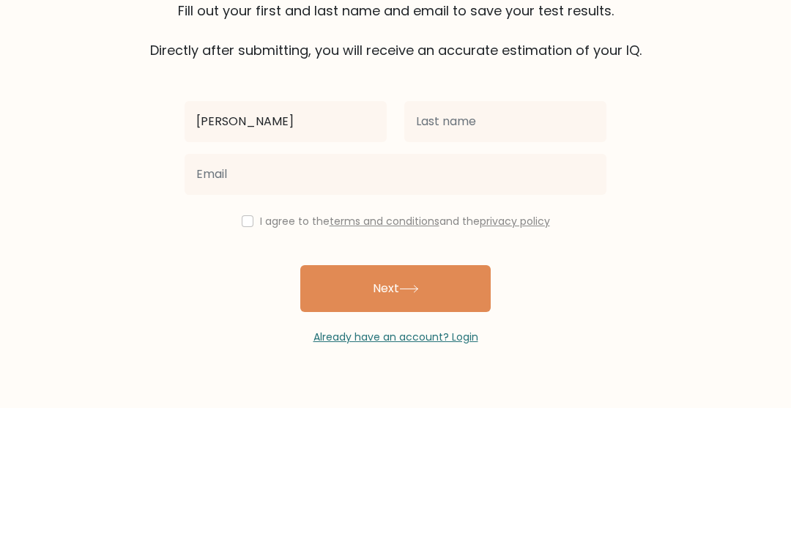
type input "[PERSON_NAME]"
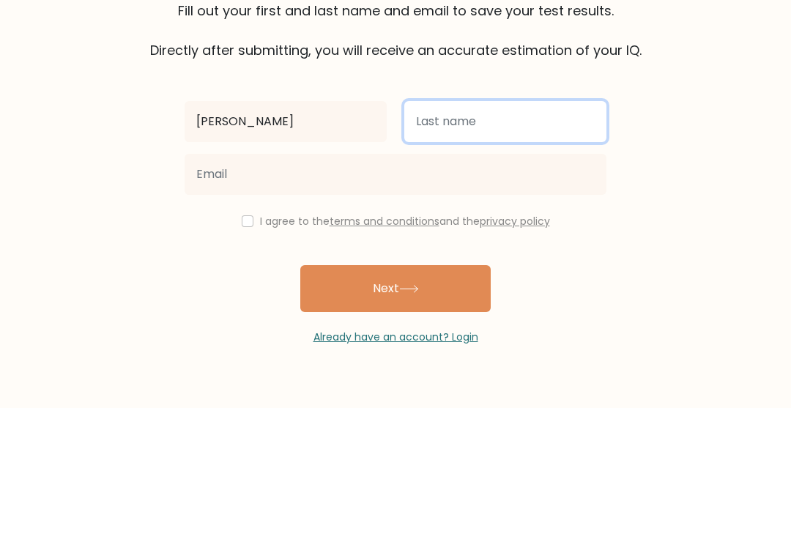
click at [531, 235] on input "text" at bounding box center [505, 255] width 202 height 41
type input "Alamodi"
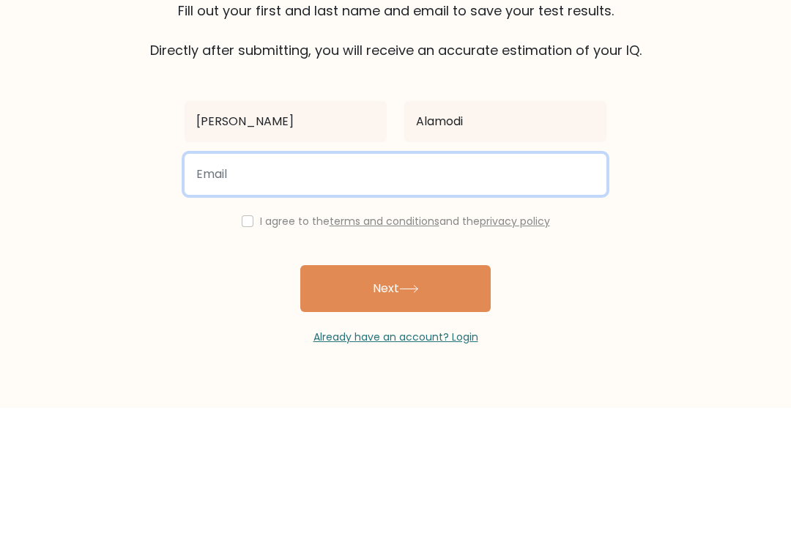
click at [487, 288] on input "email" at bounding box center [396, 308] width 422 height 41
type input "naifny62@gmail.com"
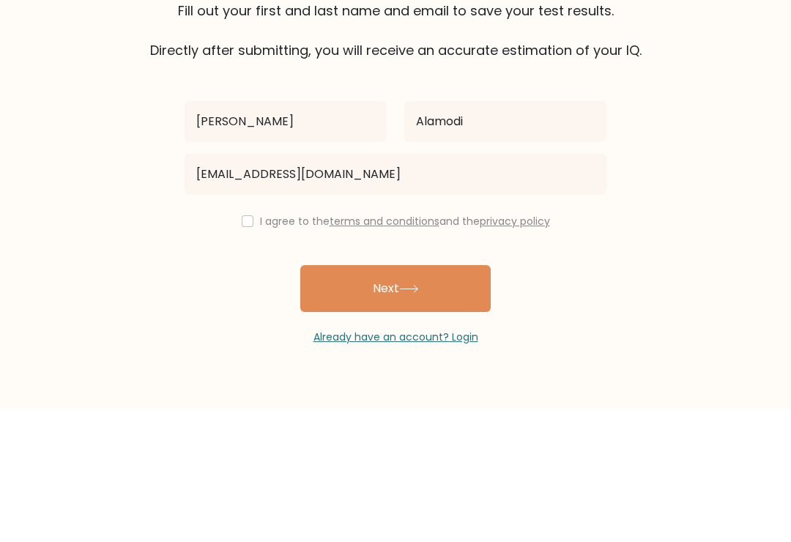
click at [247, 349] on input "checkbox" at bounding box center [248, 355] width 12 height 12
checkbox input "true"
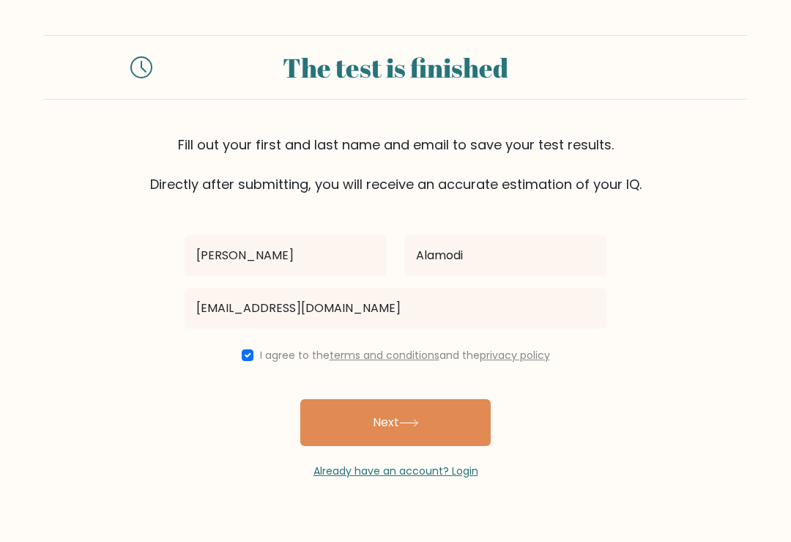
click at [397, 399] on button "Next" at bounding box center [395, 422] width 190 height 47
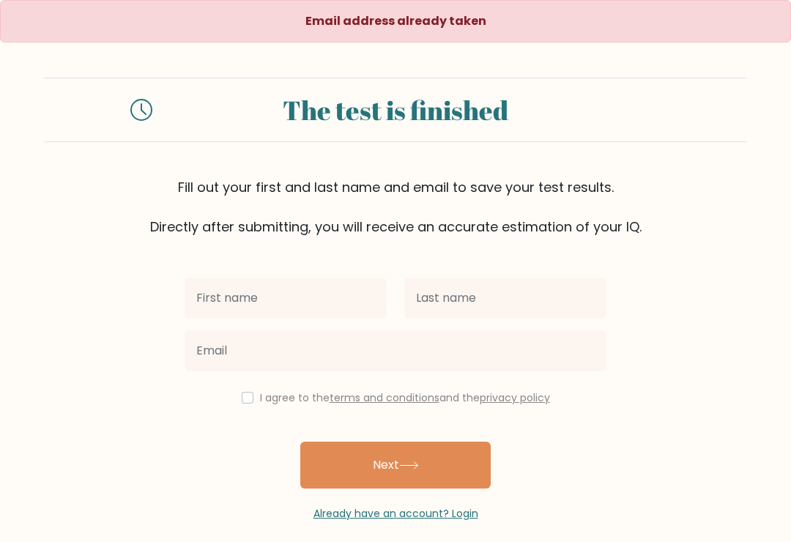
click at [318, 286] on input "text" at bounding box center [286, 297] width 202 height 41
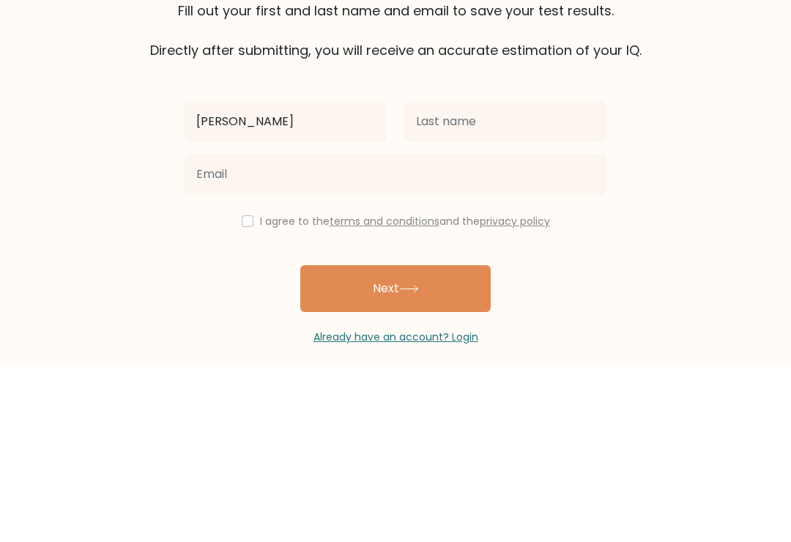
type input "[PERSON_NAME]"
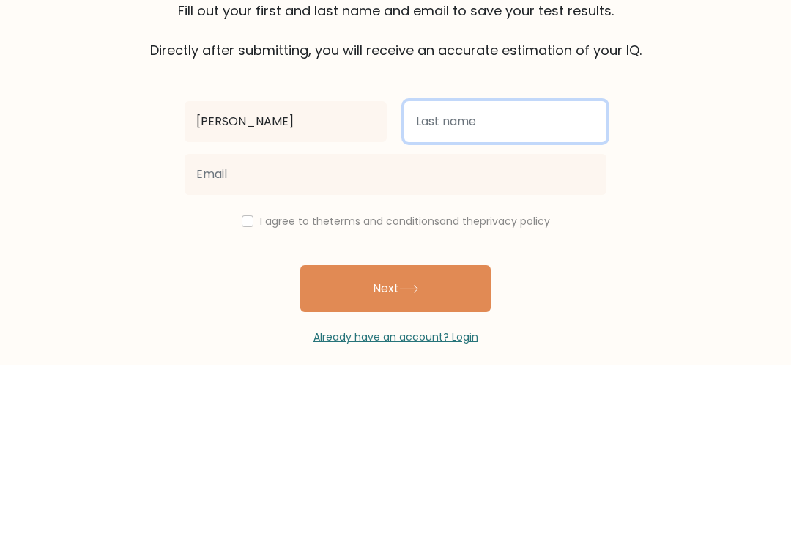
click at [534, 277] on input "text" at bounding box center [505, 297] width 202 height 41
type input "Aljebari"
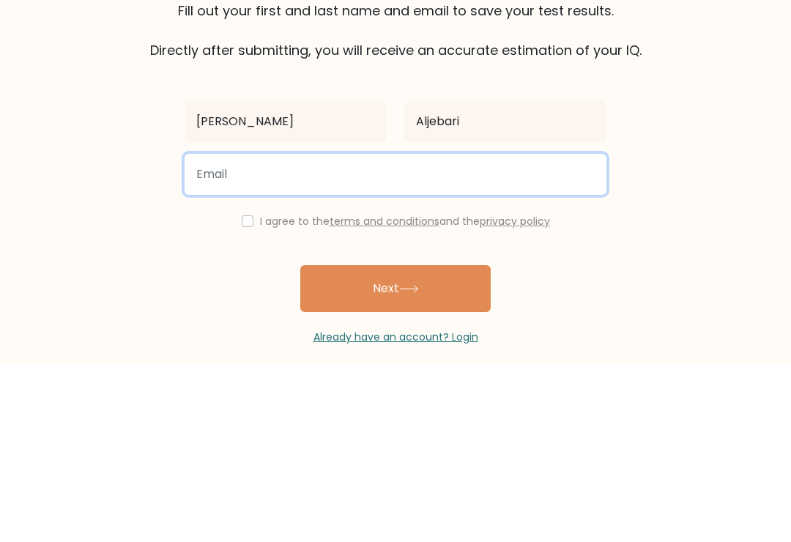
click at [540, 330] on input "email" at bounding box center [396, 350] width 422 height 41
type input "[EMAIL_ADDRESS][DOMAIN_NAME]"
click at [395, 442] on button "Next" at bounding box center [395, 465] width 190 height 47
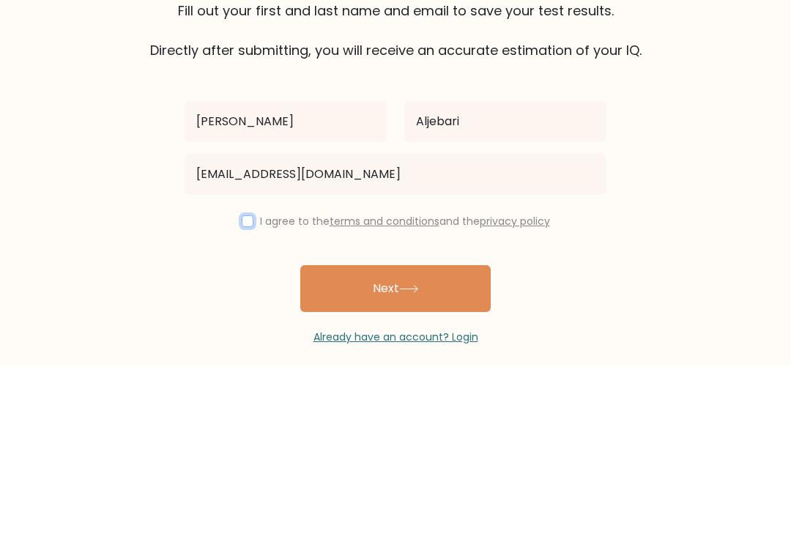
scroll to position [23, 0]
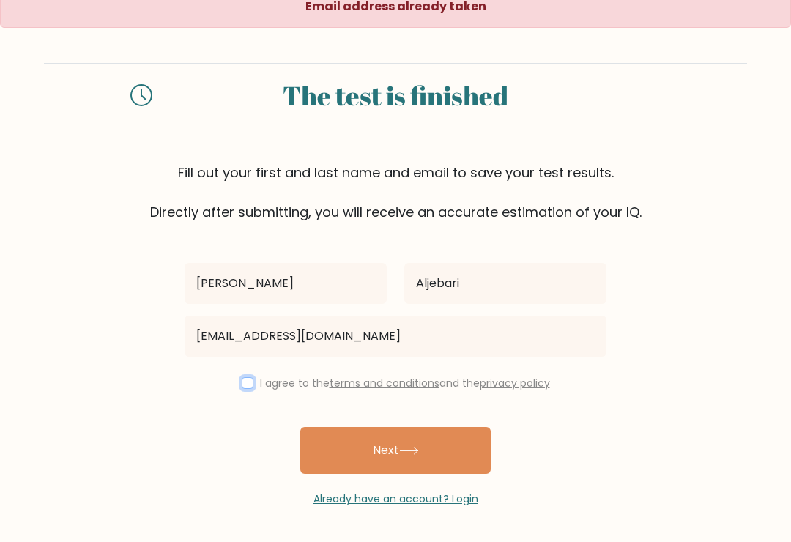
click at [247, 377] on input "checkbox" at bounding box center [248, 383] width 12 height 12
checkbox input "true"
click at [421, 432] on button "Next" at bounding box center [395, 450] width 190 height 47
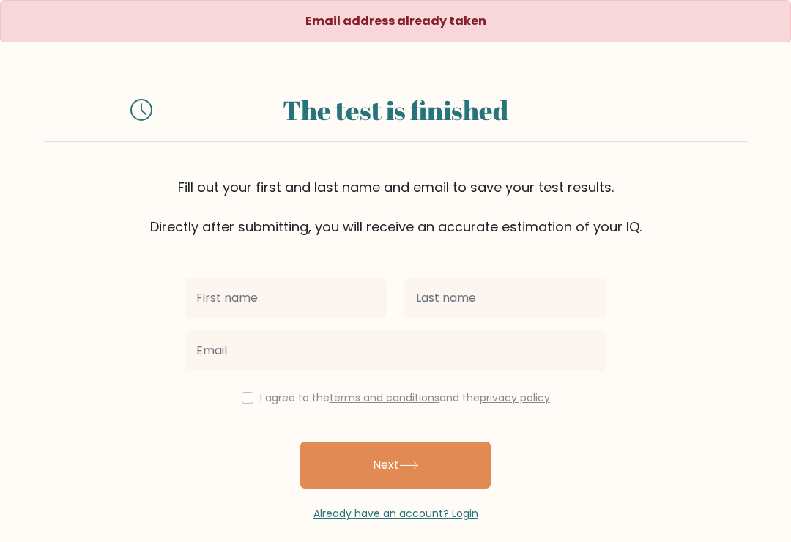
click at [317, 305] on input "text" at bounding box center [286, 297] width 202 height 41
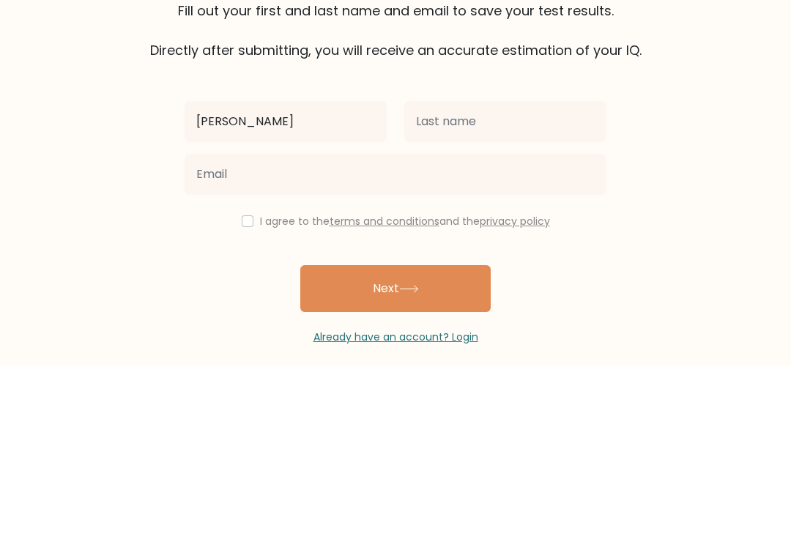
type input "[PERSON_NAME]"
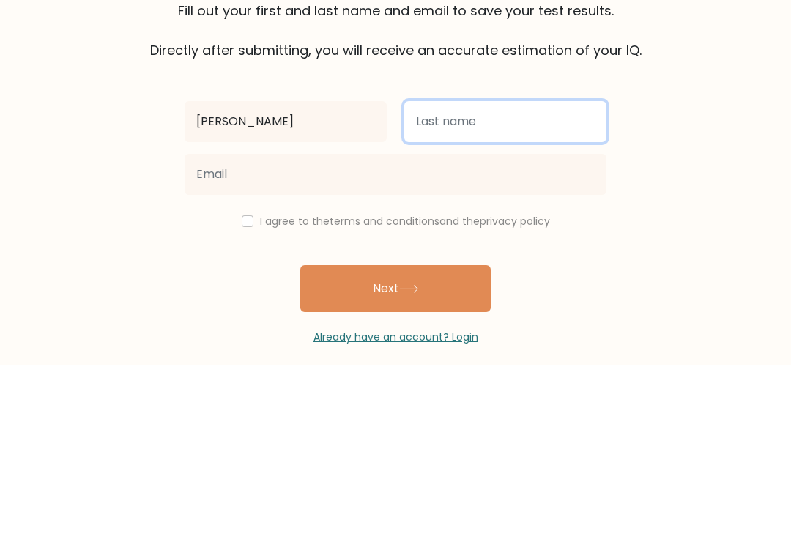
click at [513, 277] on input "text" at bounding box center [505, 297] width 202 height 41
click at [546, 277] on input "text" at bounding box center [505, 297] width 202 height 41
type input "Alamodi"
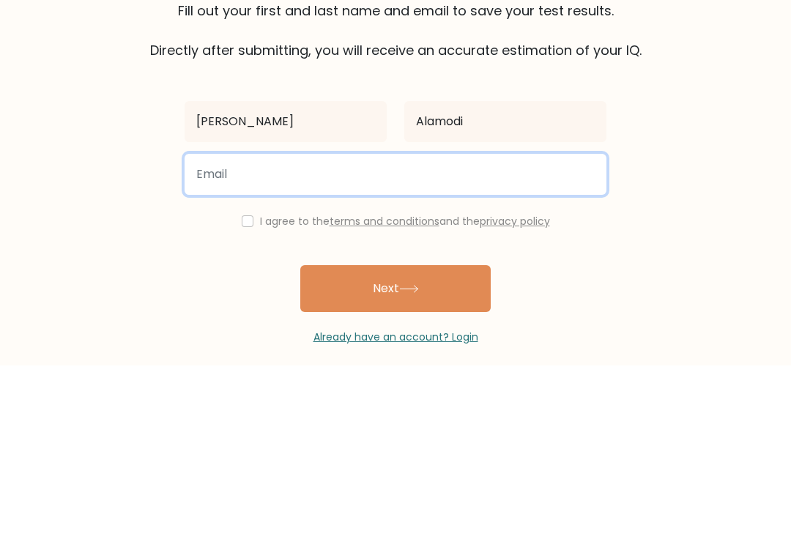
click at [562, 330] on input "email" at bounding box center [396, 350] width 422 height 41
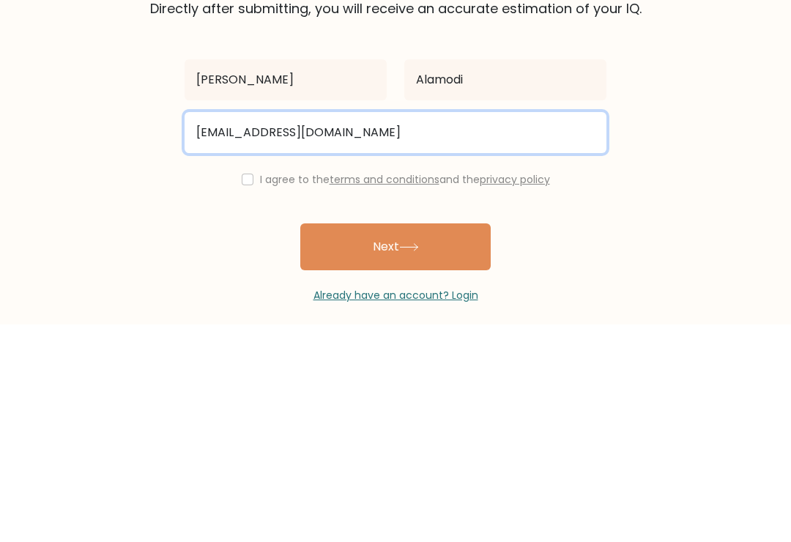
type input "naify@gmail.com"
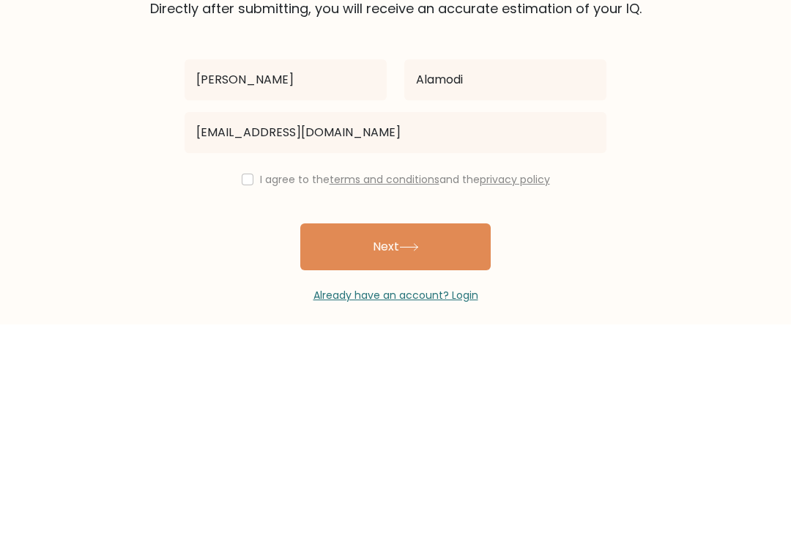
click at [242, 392] on input "checkbox" at bounding box center [248, 398] width 12 height 12
checkbox input "true"
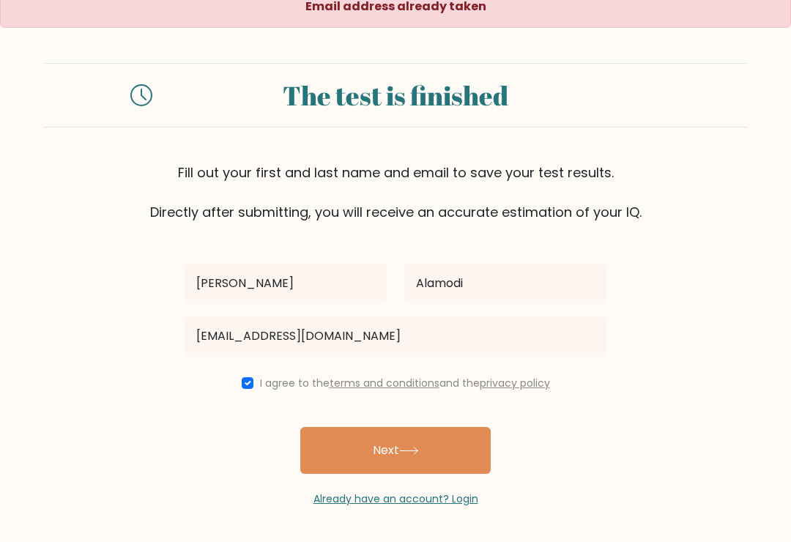
click at [445, 431] on button "Next" at bounding box center [395, 450] width 190 height 47
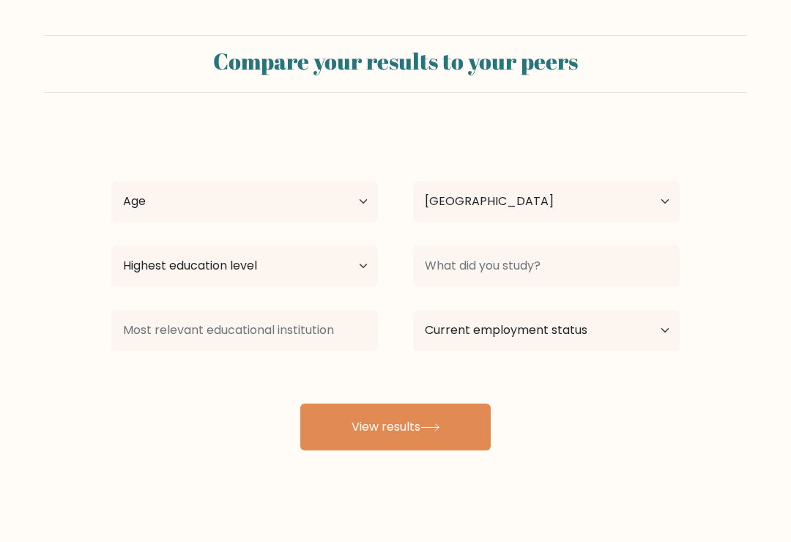
select select "SA"
click at [331, 212] on select "Age Under 18 years old 18-24 years old 25-34 years old 35-44 years old 45-54 ye…" at bounding box center [244, 201] width 267 height 41
select select "min_18"
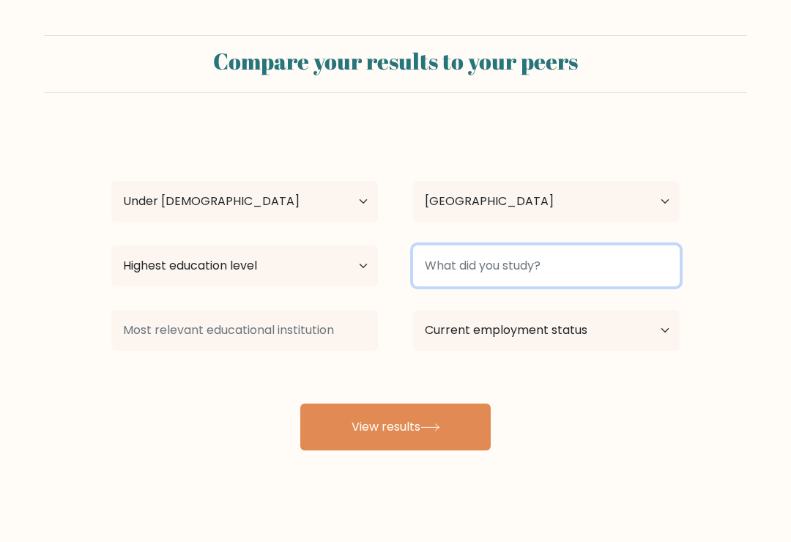
click at [585, 263] on input at bounding box center [546, 265] width 267 height 41
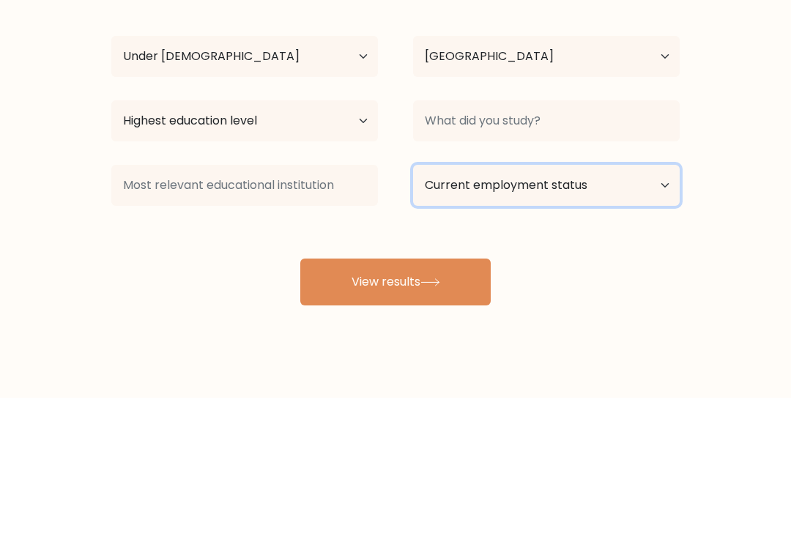
click at [625, 310] on select "Current employment status Employed Student Retired Other / prefer not to answer" at bounding box center [546, 330] width 267 height 41
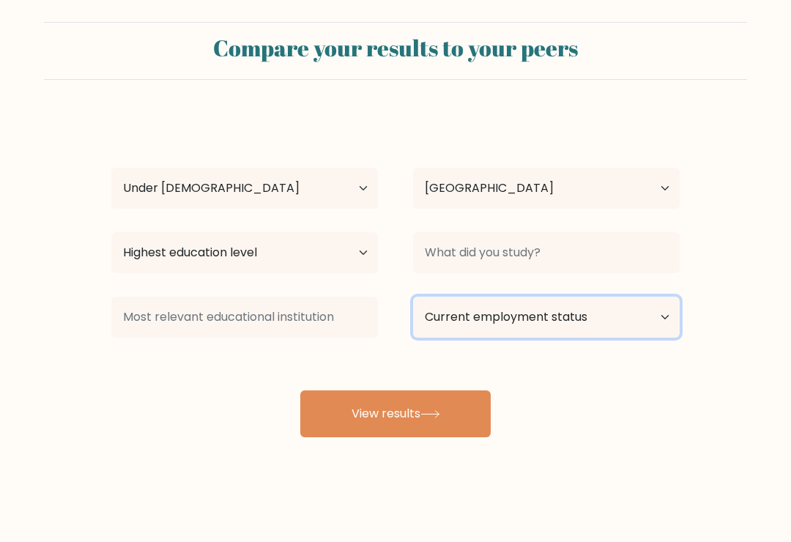
select select "student"
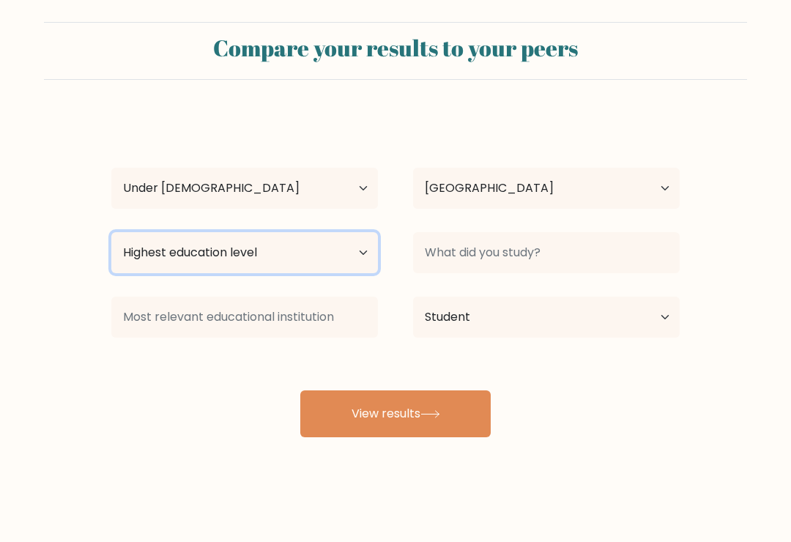
click at [299, 236] on select "Highest education level No schooling Primary Lower Secondary Upper Secondary Oc…" at bounding box center [244, 252] width 267 height 41
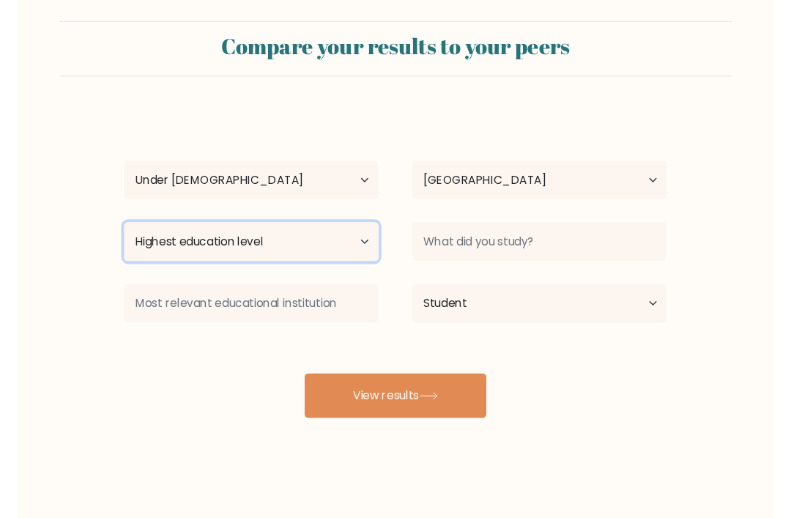
scroll to position [47, 0]
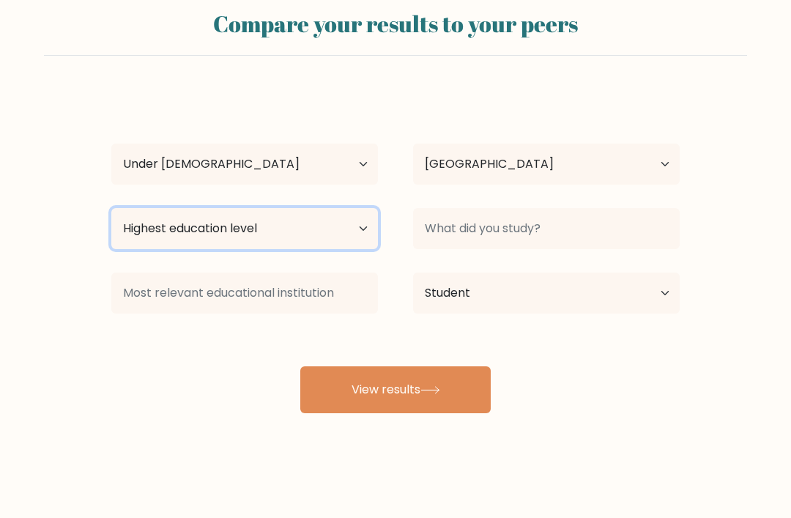
click at [320, 238] on select "Highest education level No schooling Primary Lower Secondary Upper Secondary Oc…" at bounding box center [244, 228] width 267 height 41
click at [347, 213] on select "Highest education level No schooling Primary Lower Secondary Upper Secondary Oc…" at bounding box center [244, 228] width 267 height 41
select select "lower_secondary"
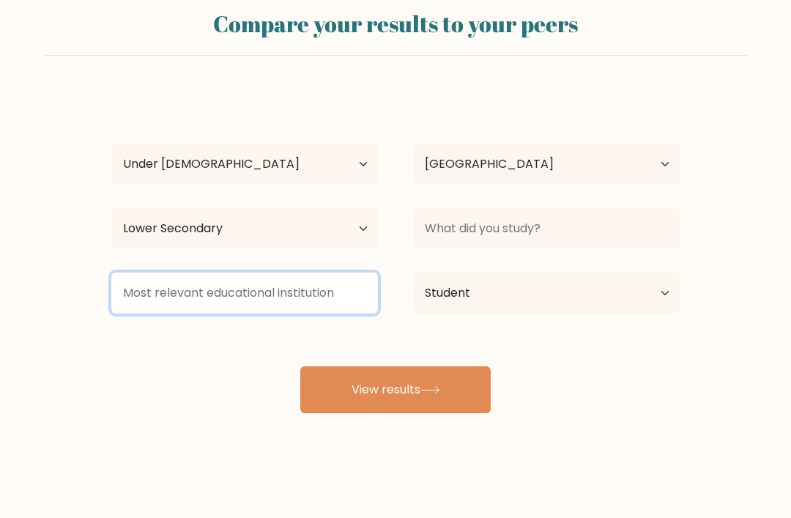
click at [342, 275] on input at bounding box center [244, 292] width 267 height 41
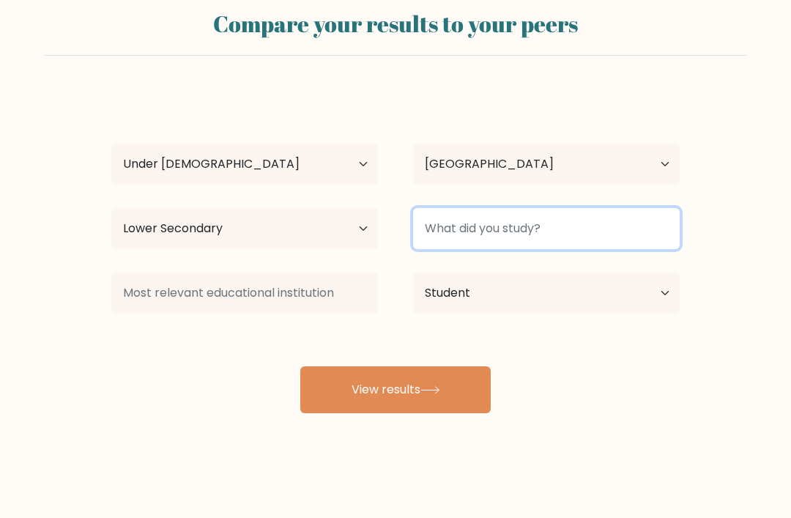
click at [573, 232] on input at bounding box center [546, 228] width 267 height 41
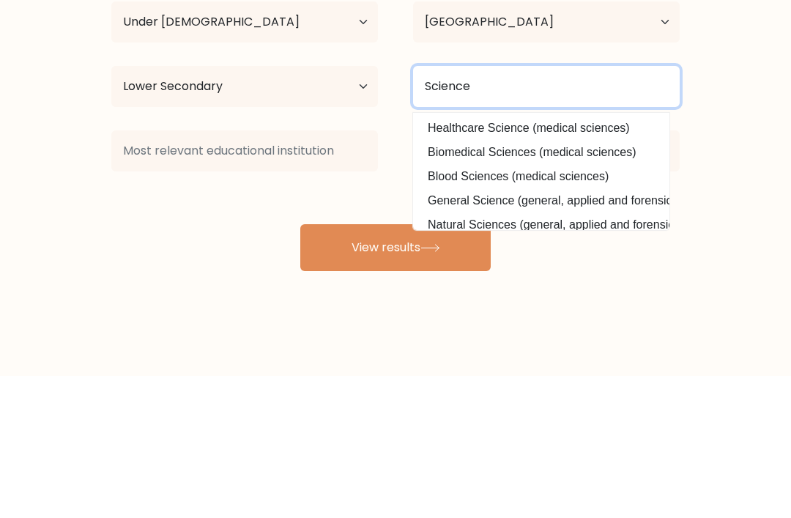
type input "Science"
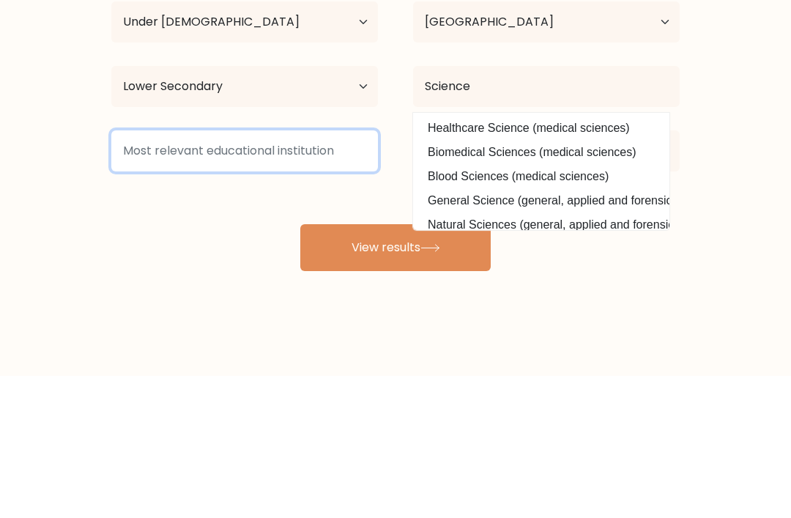
click at [329, 272] on input at bounding box center [244, 292] width 267 height 41
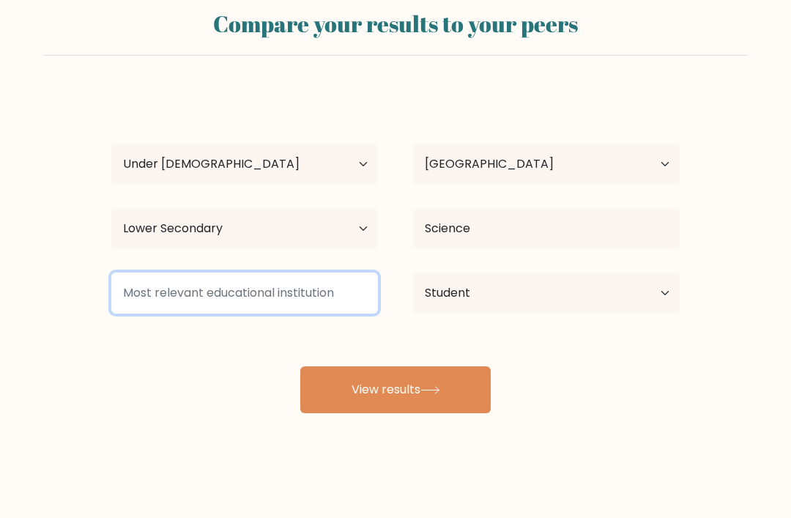
click at [350, 272] on input at bounding box center [244, 292] width 267 height 41
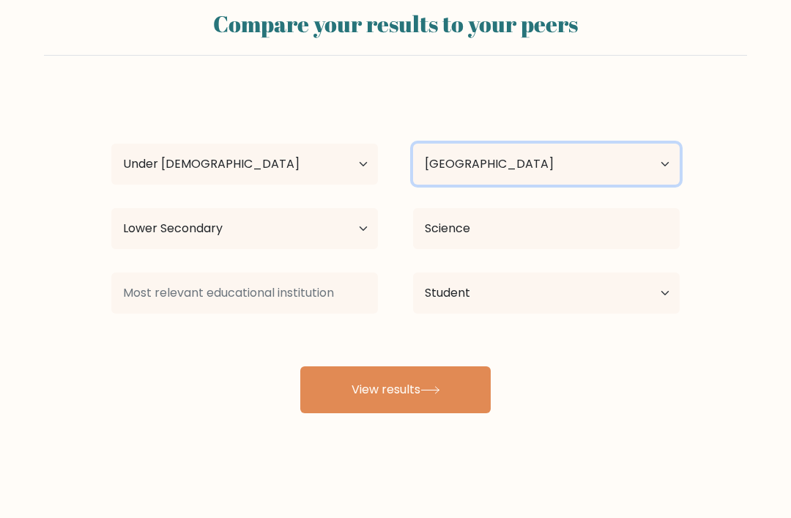
click at [643, 157] on select "Country Afghanistan Albania Algeria American Samoa Andorra Angola Anguilla Anta…" at bounding box center [546, 164] width 267 height 41
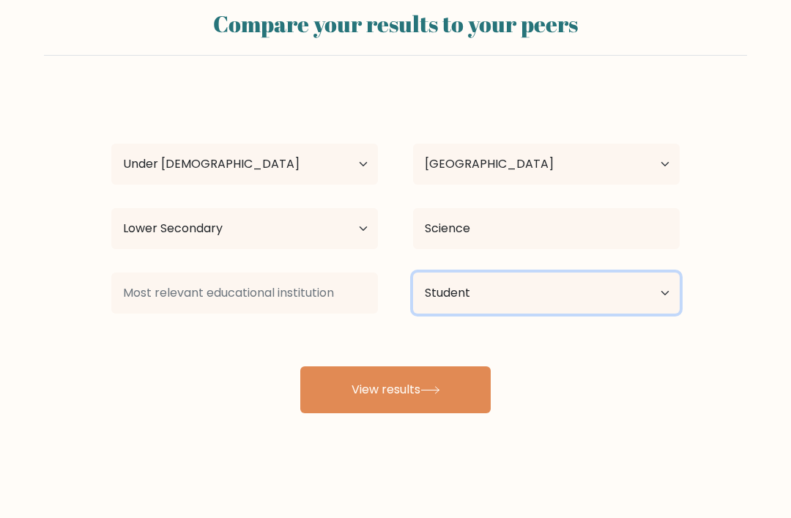
click at [636, 286] on select "Current employment status Employed Student Retired Other / prefer not to answer" at bounding box center [546, 292] width 267 height 41
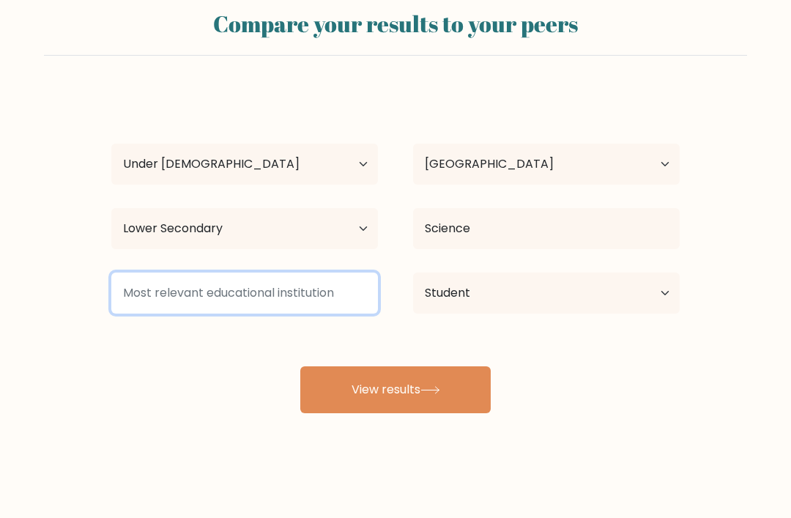
click at [347, 272] on input at bounding box center [244, 292] width 267 height 41
click at [343, 283] on input at bounding box center [244, 292] width 267 height 41
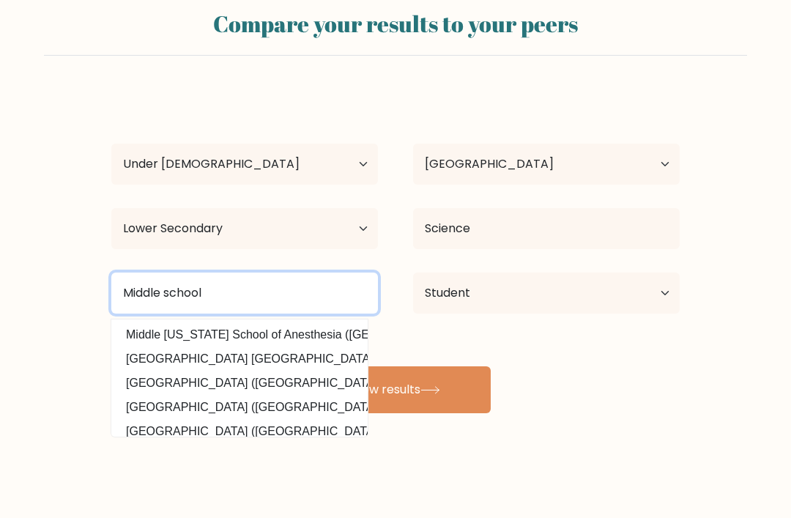
type input "Middle school"
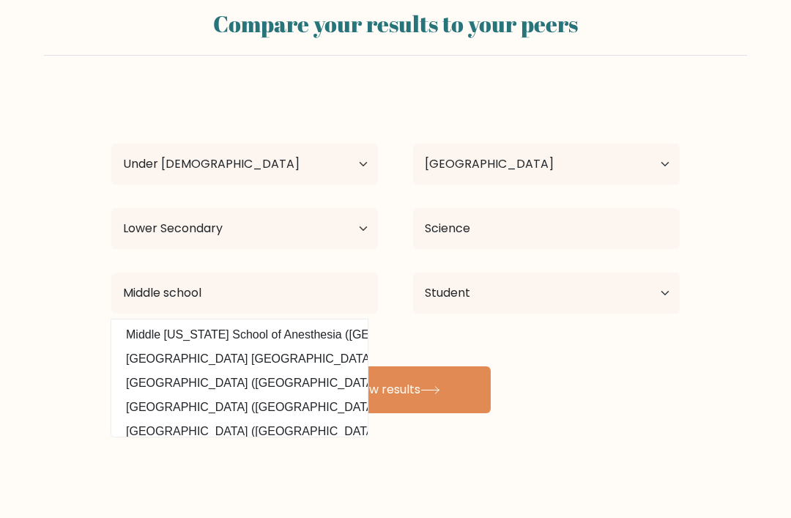
click at [458, 387] on button "View results" at bounding box center [395, 389] width 190 height 47
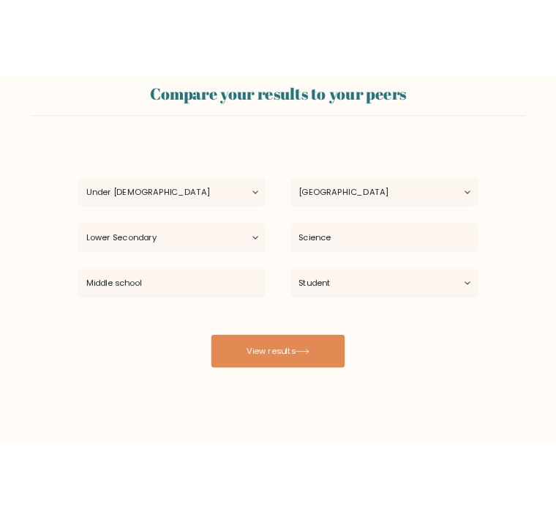
scroll to position [0, 0]
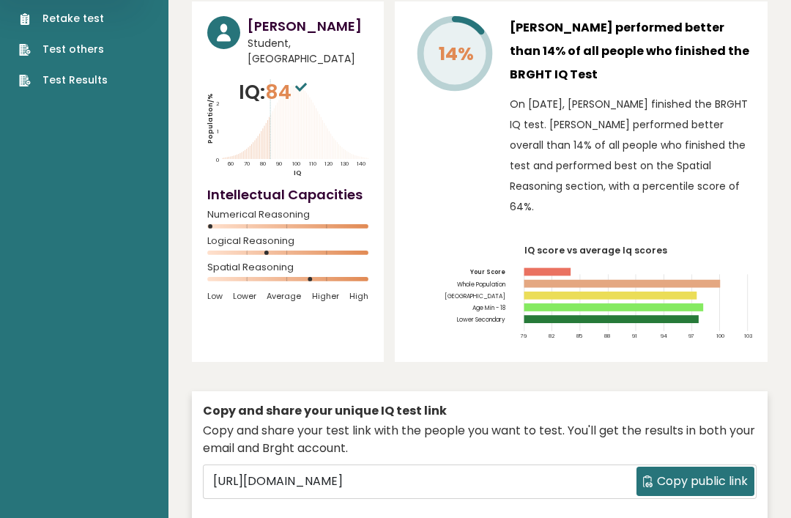
scroll to position [113, 0]
